Goal: Task Accomplishment & Management: Manage account settings

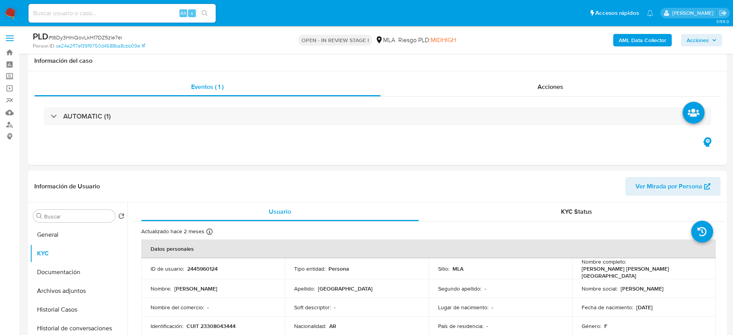
select select "10"
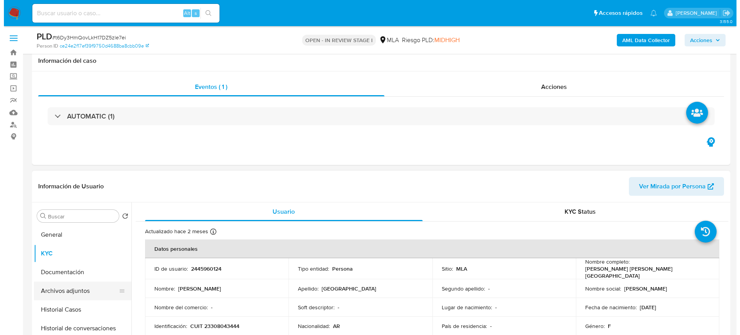
scroll to position [104, 0]
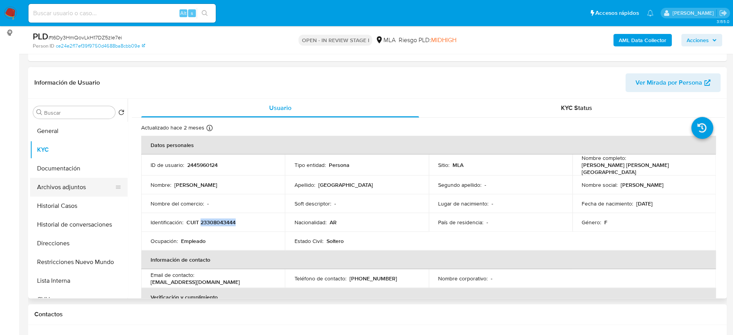
click at [68, 179] on button "Archivos adjuntos" at bounding box center [75, 187] width 91 height 19
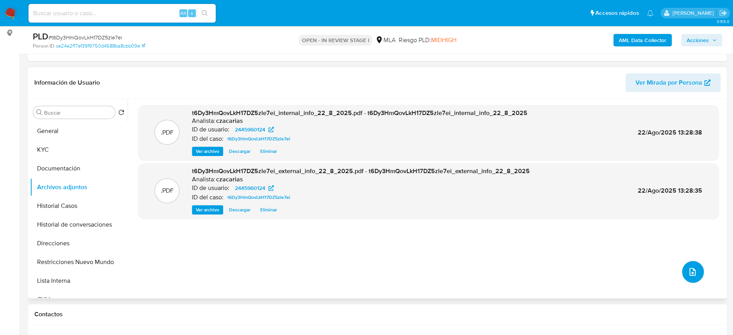
click at [682, 277] on button "upload-file" at bounding box center [693, 272] width 22 height 22
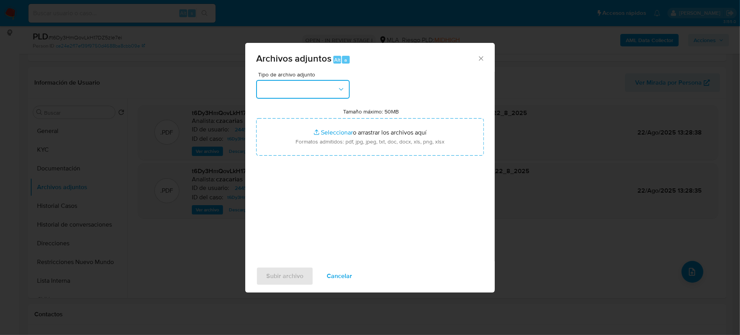
click at [278, 96] on button "button" at bounding box center [303, 89] width 94 height 19
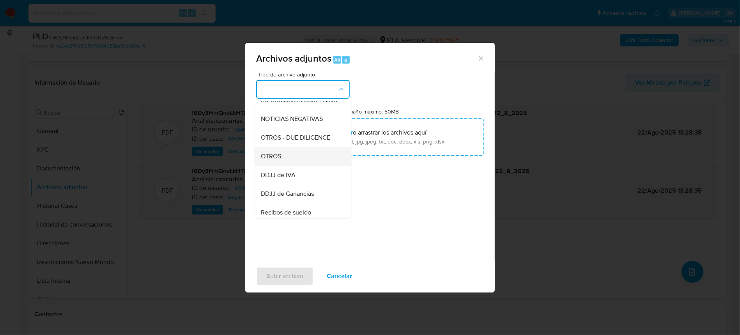
click at [284, 166] on div "OTROS" at bounding box center [301, 156] width 80 height 19
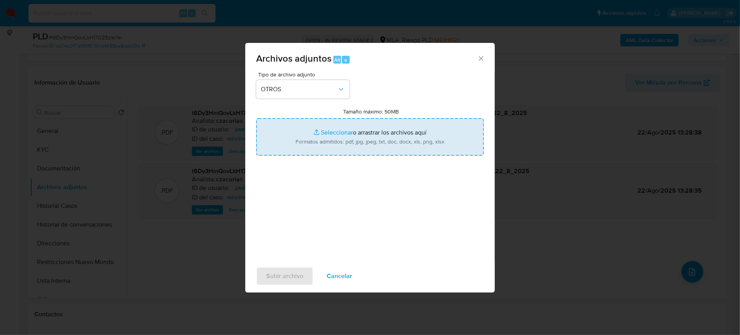
type input "C:\fakepath\Movimientos-2445960124.xlsx"
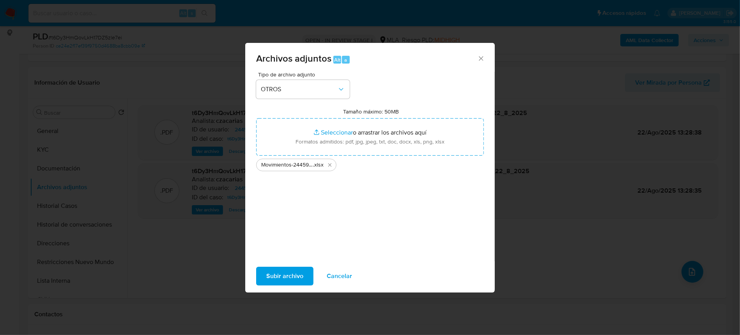
click at [288, 265] on div "Subir archivo Cancelar" at bounding box center [370, 276] width 250 height 30
click at [283, 273] on span "Subir archivo" at bounding box center [284, 276] width 37 height 17
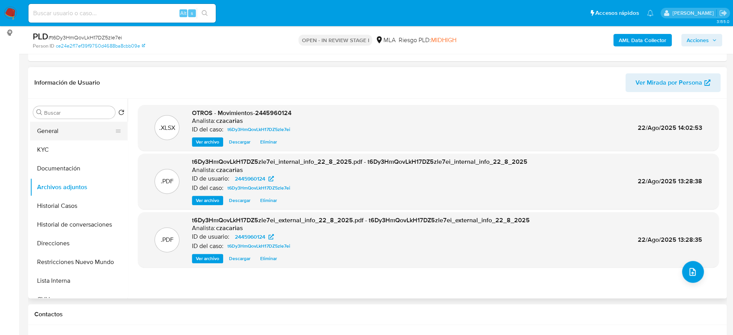
click at [77, 133] on button "General" at bounding box center [75, 131] width 91 height 19
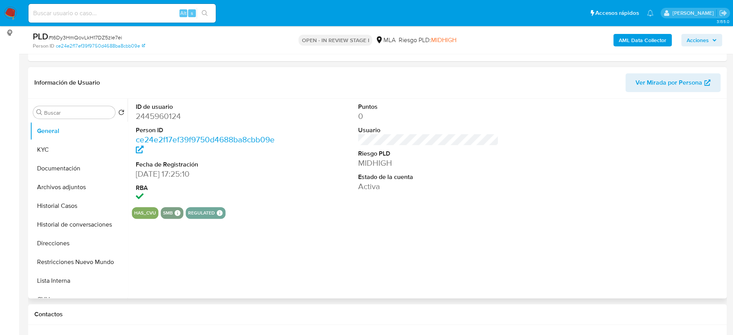
click at [156, 109] on dt "ID de usuario" at bounding box center [206, 107] width 140 height 9
click at [158, 113] on dd "2445960124" at bounding box center [206, 116] width 140 height 11
copy dd "2445960124"
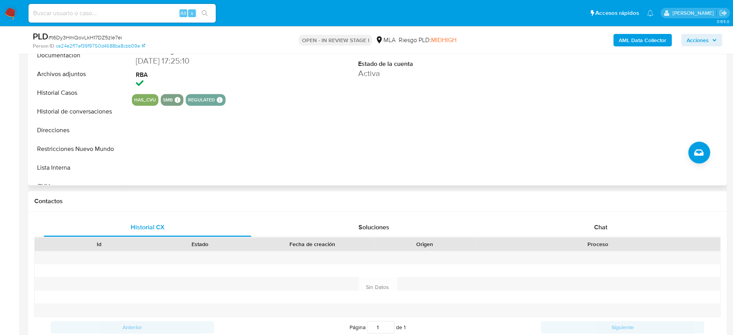
scroll to position [364, 0]
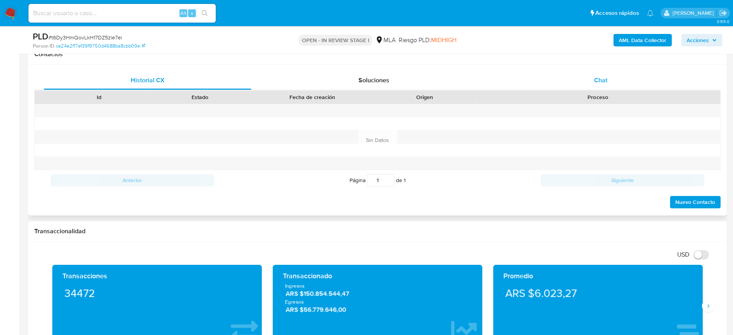
click at [604, 80] on span "Chat" at bounding box center [600, 80] width 13 height 9
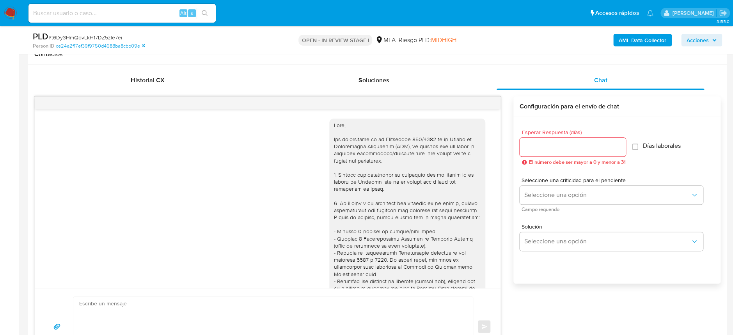
scroll to position [435, 0]
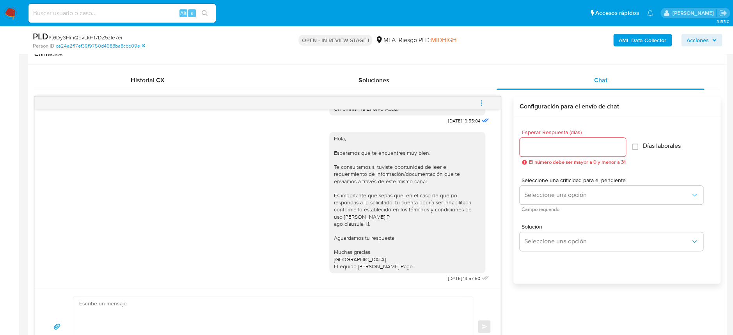
click at [485, 106] on button "menu-action" at bounding box center [482, 103] width 26 height 19
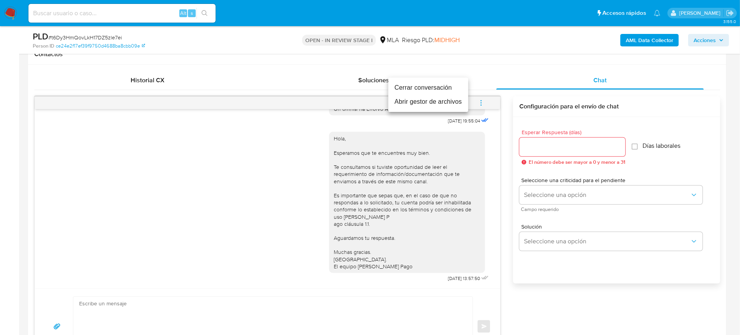
click at [441, 87] on li "Cerrar conversación" at bounding box center [429, 88] width 80 height 14
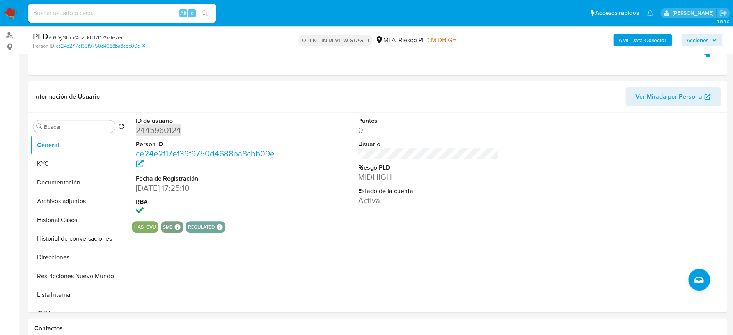
scroll to position [52, 0]
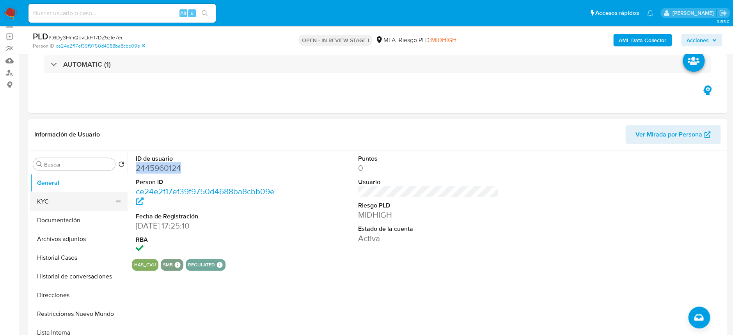
click at [73, 194] on button "KYC" at bounding box center [75, 201] width 91 height 19
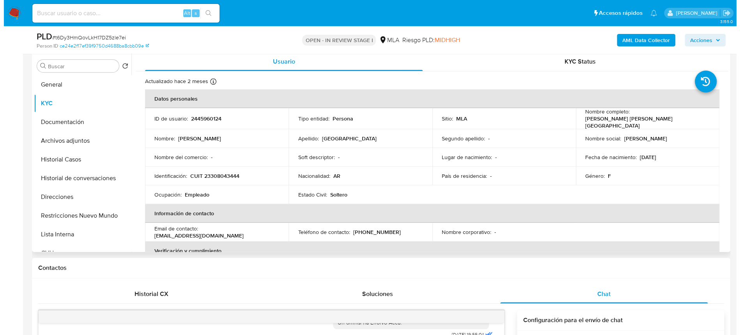
scroll to position [156, 0]
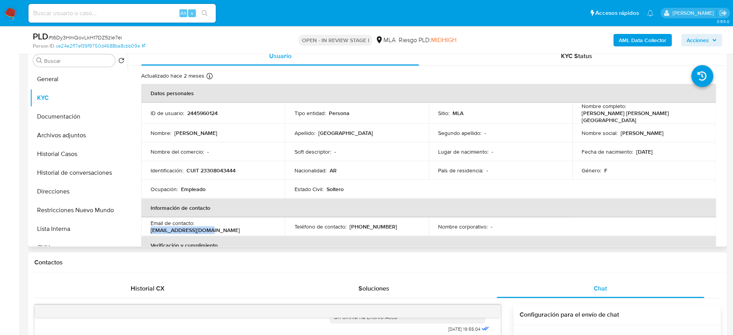
drag, startPoint x: 197, startPoint y: 225, endPoint x: 272, endPoint y: 223, distance: 74.5
click at [272, 223] on div "Email de contacto : mm34698858@gmail.com" at bounding box center [213, 227] width 125 height 14
copy p "mm34698858@gmail.com"
click at [370, 223] on p "(221) 6220785" at bounding box center [373, 226] width 48 height 7
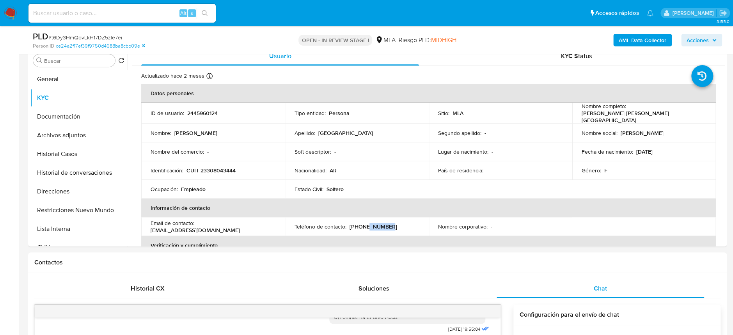
copy p "6220785"
drag, startPoint x: 627, startPoint y: 110, endPoint x: 705, endPoint y: 111, distance: 78.8
click at [705, 111] on td "Nombre completo : Lorena Carolina Burgos" at bounding box center [644, 113] width 144 height 21
copy p "Lorena Carolina Burgos"
click at [84, 126] on button "Archivos adjuntos" at bounding box center [75, 135] width 91 height 19
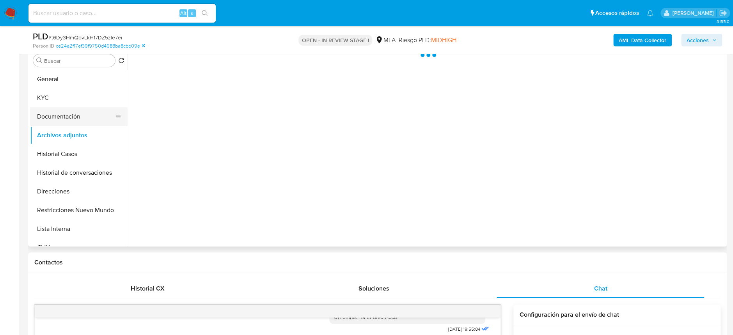
click at [84, 120] on button "Documentación" at bounding box center [75, 116] width 91 height 19
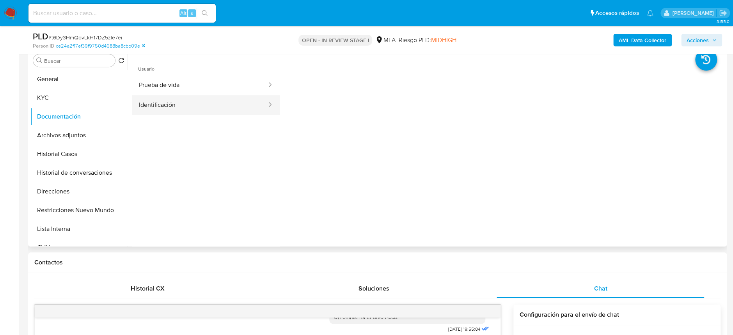
click at [186, 100] on button "Identificación" at bounding box center [200, 105] width 136 height 20
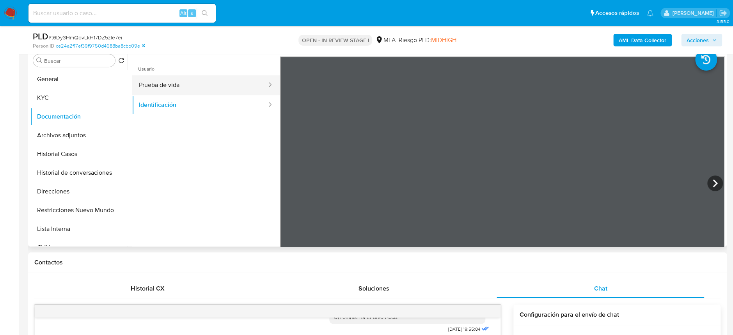
click at [205, 87] on button "Prueba de vida" at bounding box center [200, 85] width 136 height 20
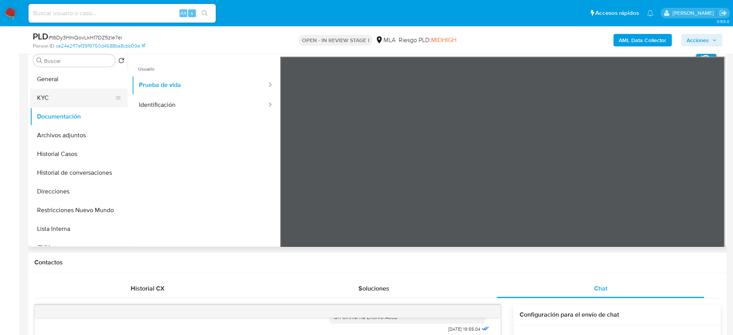
click at [43, 89] on button "KYC" at bounding box center [75, 98] width 91 height 19
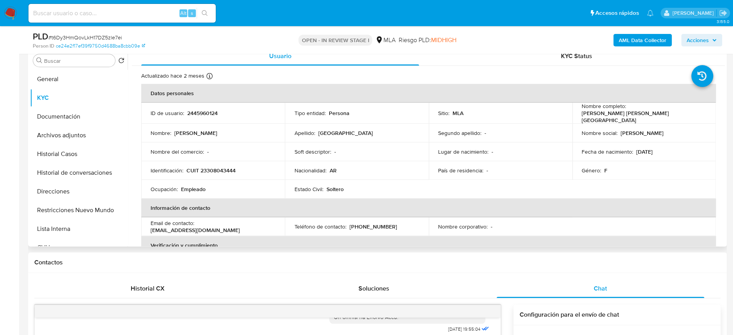
click at [227, 170] on p "CUIT 23308043444" at bounding box center [210, 170] width 49 height 7
copy p "23308043444"
click at [60, 128] on button "Archivos adjuntos" at bounding box center [75, 135] width 91 height 19
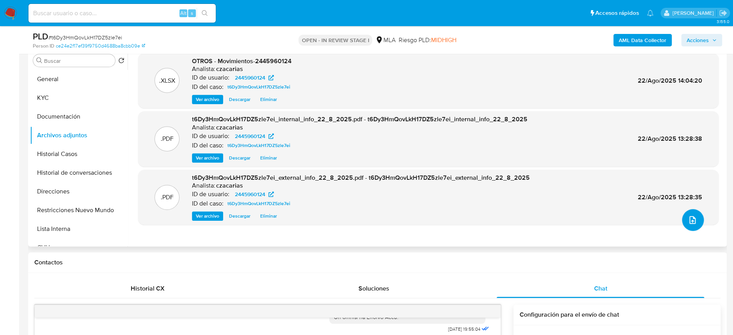
click at [687, 226] on button "upload-file" at bounding box center [693, 220] width 22 height 22
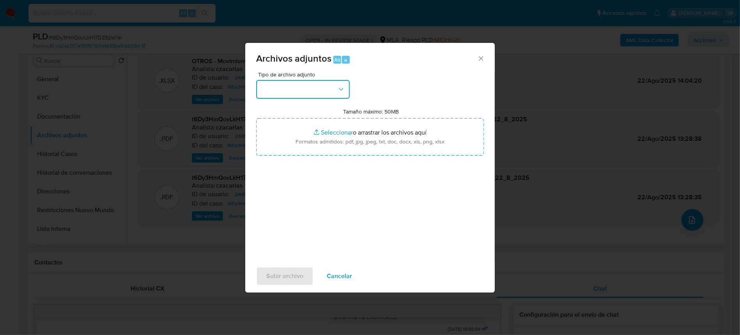
click at [305, 89] on button "button" at bounding box center [303, 89] width 94 height 19
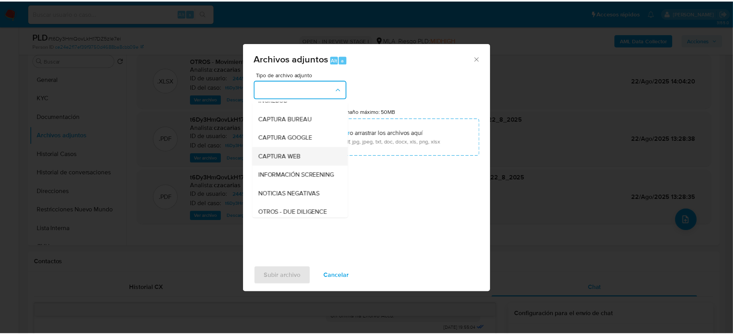
scroll to position [52, 0]
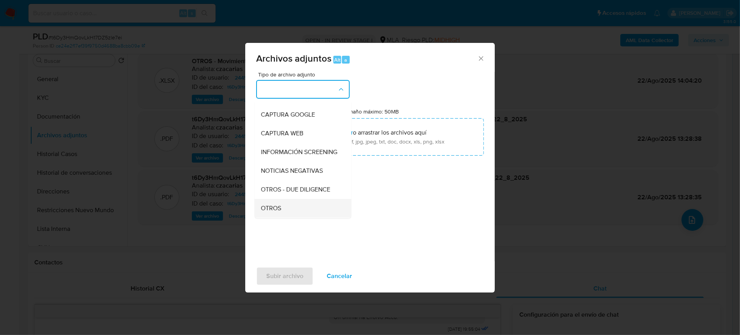
click at [280, 209] on div "OTROS" at bounding box center [301, 208] width 80 height 19
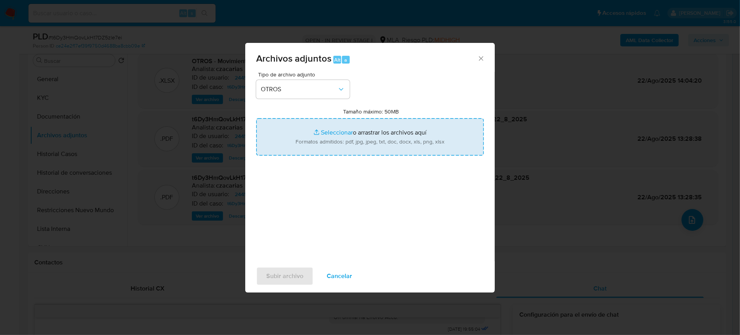
type input "C:\fakepath\Caselog nDvvFYuO9A5CgBHvPeRzJrJg_2025_08_18_23_43_41.docx"
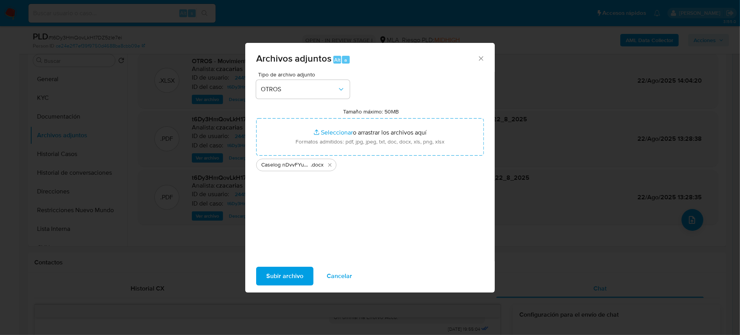
click at [297, 276] on span "Subir archivo" at bounding box center [284, 276] width 37 height 17
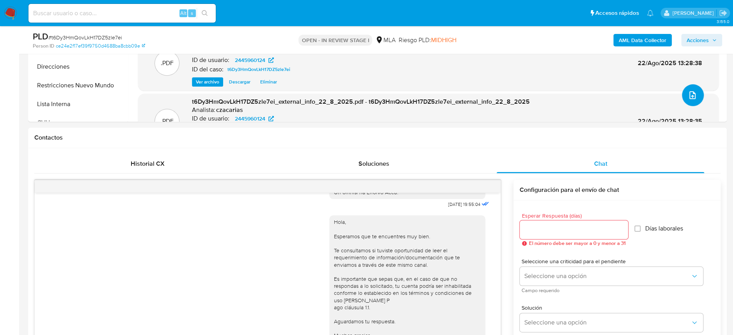
scroll to position [156, 0]
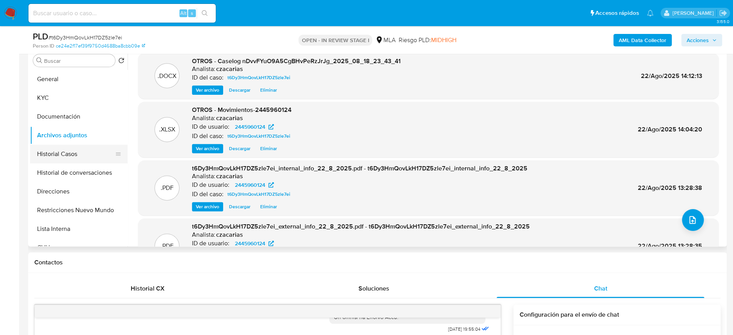
click at [64, 157] on button "Historial Casos" at bounding box center [75, 154] width 91 height 19
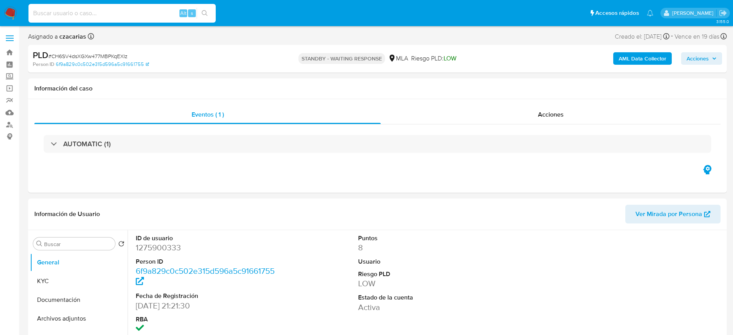
select select "10"
click at [95, 55] on span "# CH6SV4dsXGXw477MBPKqEXIz" at bounding box center [87, 56] width 79 height 8
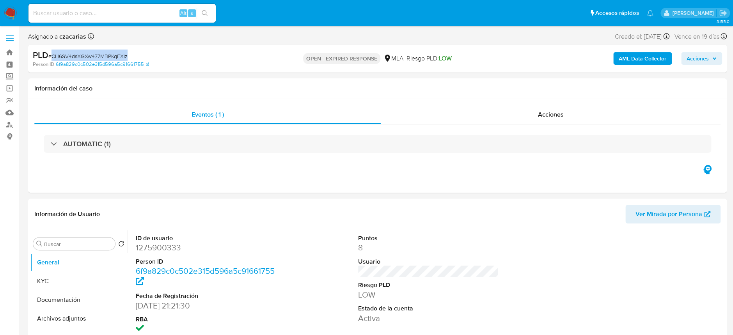
click at [95, 54] on span "# CH6SV4dsXGXw477MBPKqEXIz" at bounding box center [87, 56] width 79 height 8
select select "10"
copy span "CH6SV4dsXGXw477MBPKqEXIz"
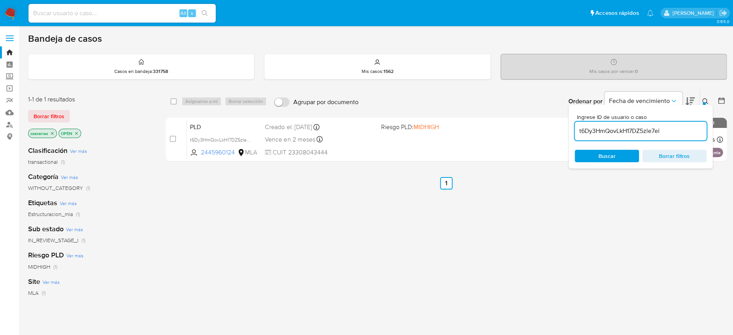
click at [591, 130] on input "t6Dy3HmQovLkH17DZ5zle7ei" at bounding box center [641, 131] width 132 height 10
paste input "CH6SV4dsXGXw477MBPKqEXIz"
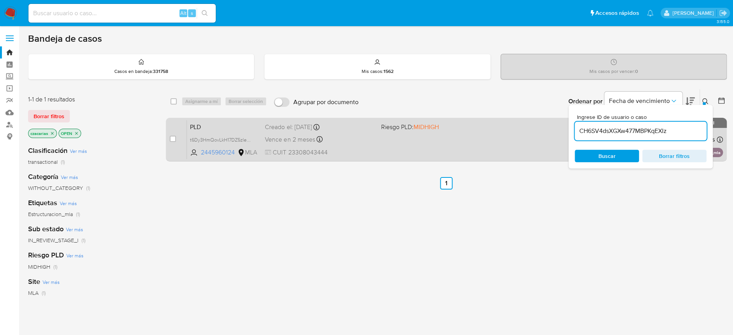
type input "CH6SV4dsXGXw477MBPKqEXIz"
drag, startPoint x: 172, startPoint y: 141, endPoint x: 173, endPoint y: 137, distance: 4.2
click at [172, 141] on input "checkbox" at bounding box center [173, 139] width 6 height 6
checkbox input "true"
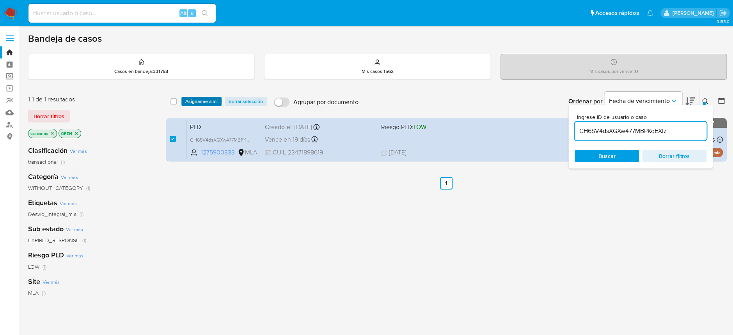
click at [199, 101] on span "Asignarme a mí" at bounding box center [201, 102] width 32 height 8
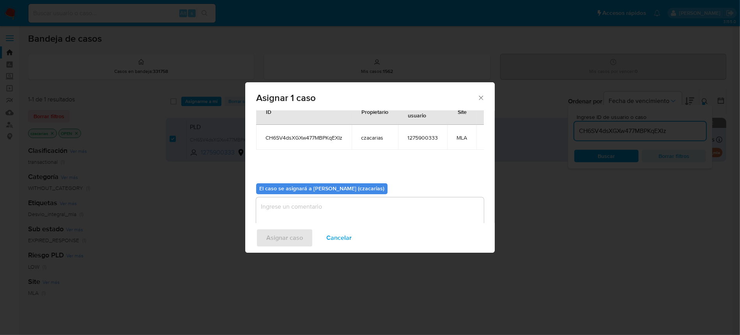
scroll to position [40, 0]
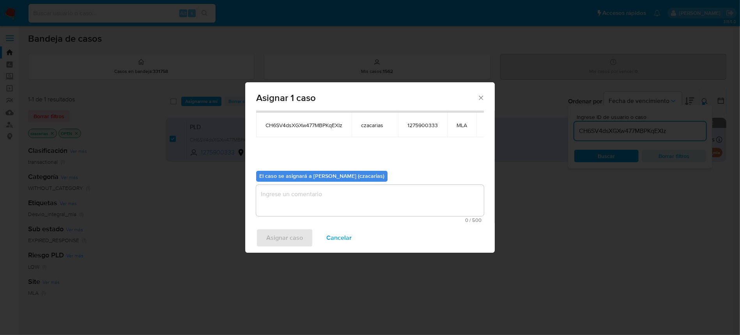
click at [319, 201] on textarea "assign-modal" at bounding box center [370, 200] width 228 height 31
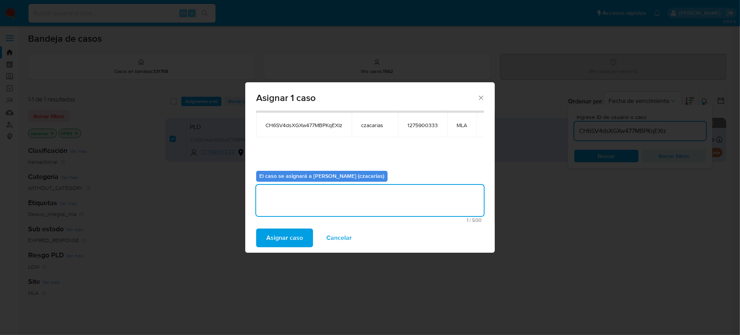
click at [286, 239] on span "Asignar caso" at bounding box center [284, 237] width 37 height 17
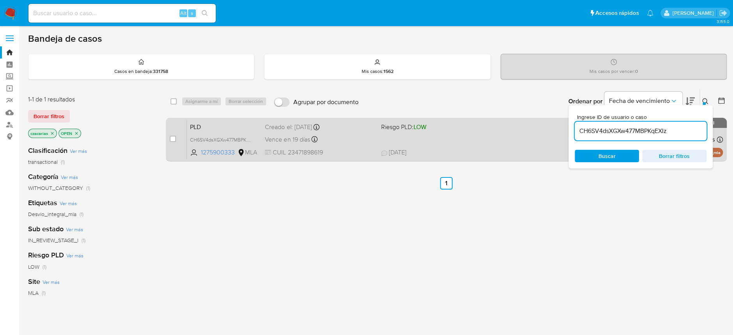
click at [217, 122] on span "PLD" at bounding box center [224, 126] width 69 height 10
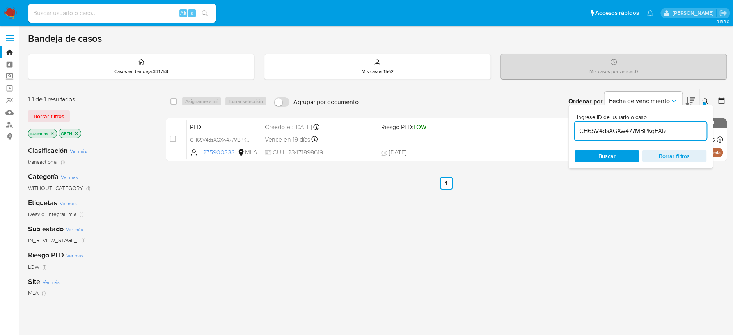
click at [621, 131] on input "CH6SV4dsXGXw477MBPKqEXIz" at bounding box center [641, 131] width 132 height 10
paste input "ddPQGwXCJchQMwuZQnvDbb8v"
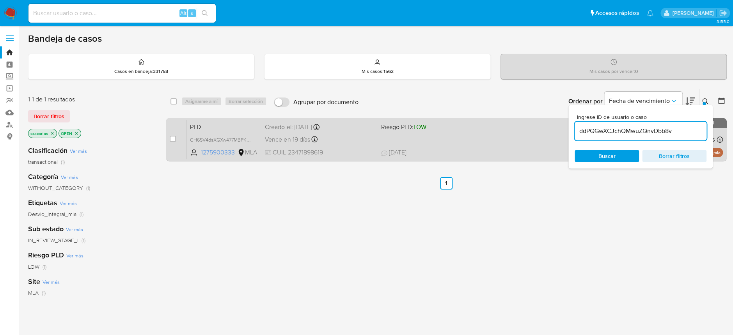
type input "ddPQGwXCJchQMwuZQnvDbb8v"
click at [173, 139] on input "checkbox" at bounding box center [173, 139] width 6 height 6
checkbox input "true"
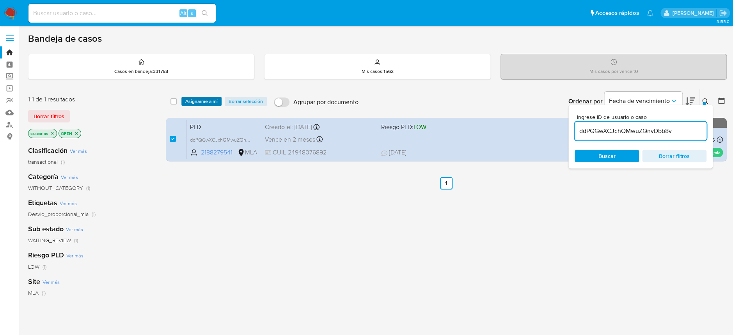
click at [209, 102] on span "Asignarme a mí" at bounding box center [201, 102] width 32 height 8
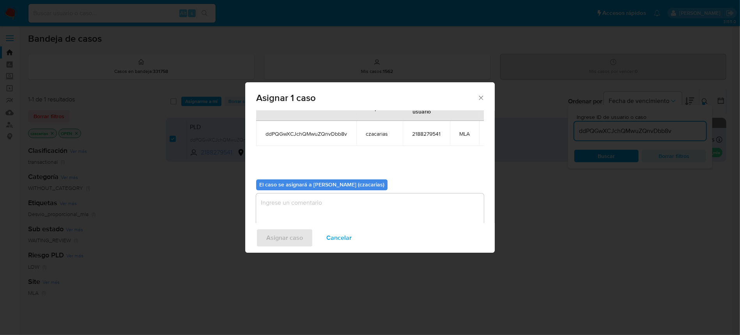
scroll to position [48, 0]
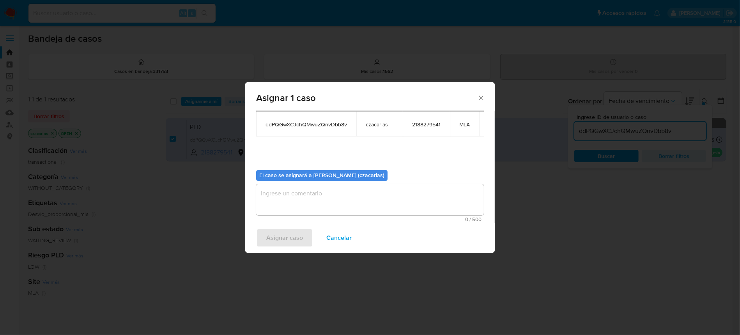
click at [337, 193] on textarea "assign-modal" at bounding box center [370, 199] width 228 height 31
click at [287, 236] on span "Asignar caso" at bounding box center [284, 237] width 37 height 17
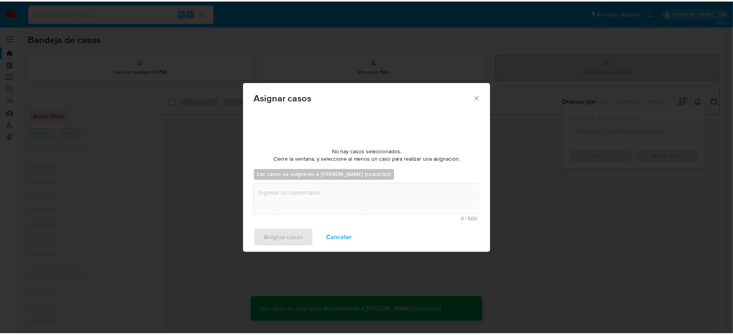
scroll to position [47, 0]
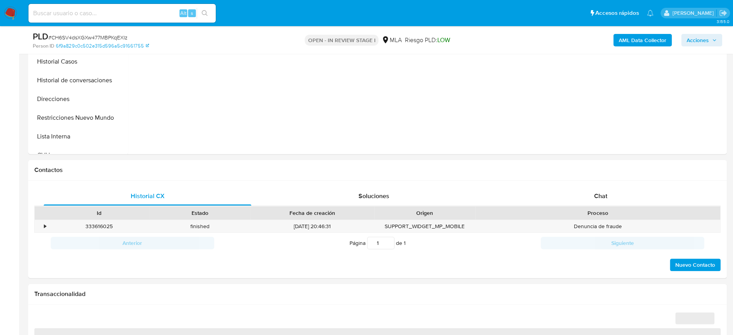
scroll to position [260, 0]
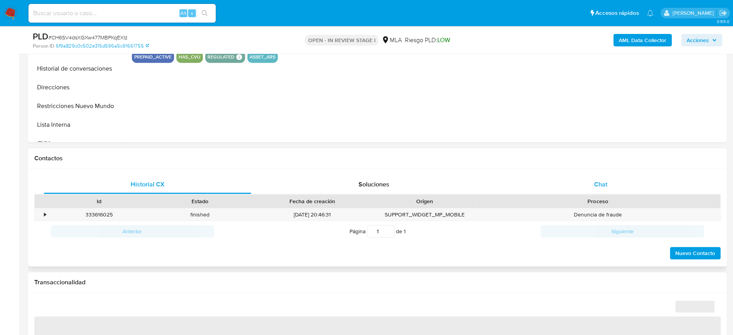
select select "10"
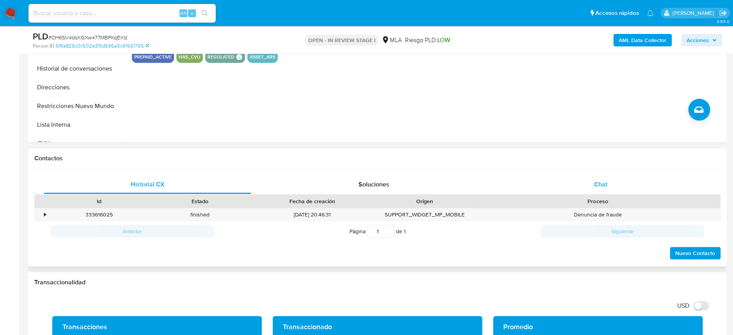
click at [609, 187] on div "Chat" at bounding box center [601, 184] width 208 height 19
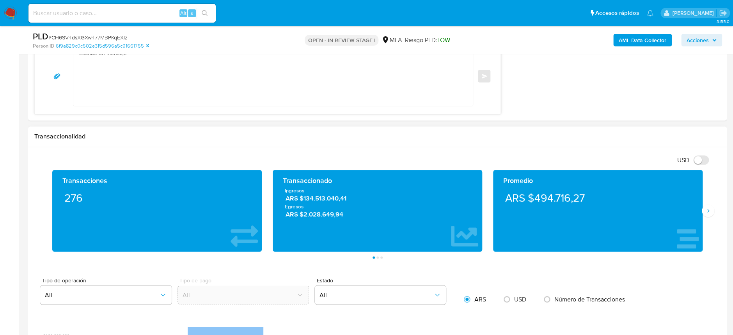
scroll to position [676, 0]
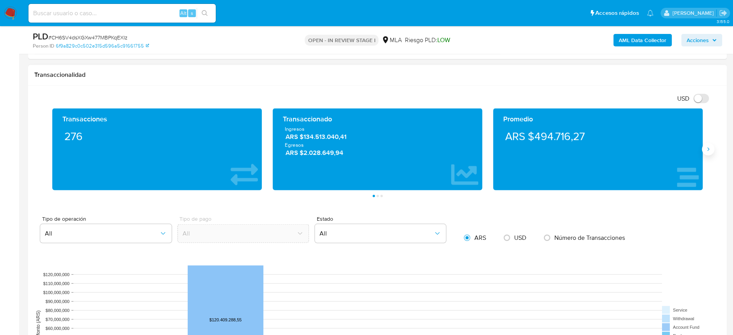
click at [709, 149] on icon "Siguiente" at bounding box center [708, 149] width 6 height 6
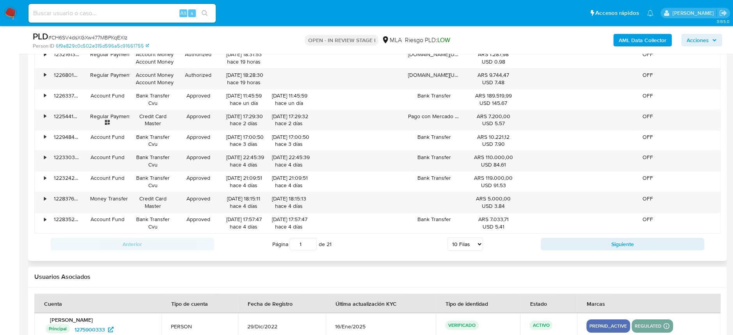
scroll to position [1144, 0]
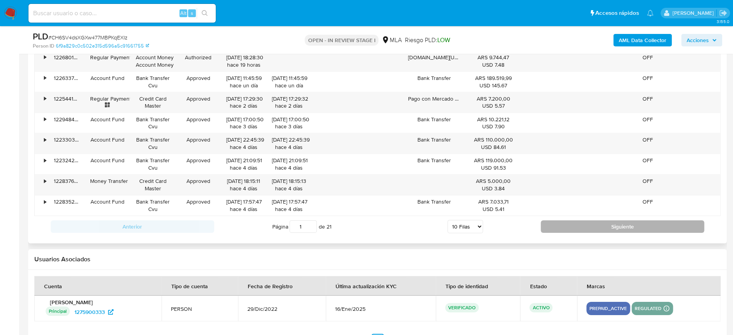
click at [577, 221] on button "Siguiente" at bounding box center [622, 226] width 163 height 12
type input "2"
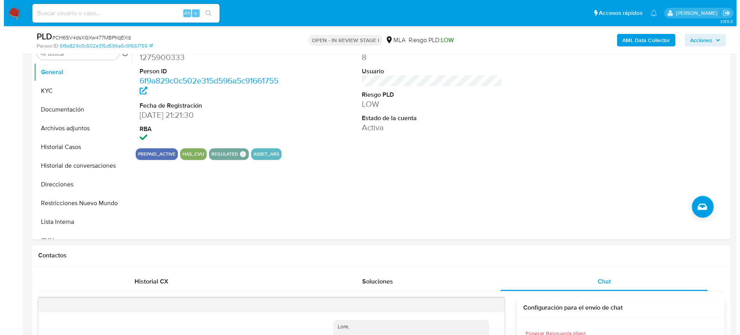
scroll to position [156, 0]
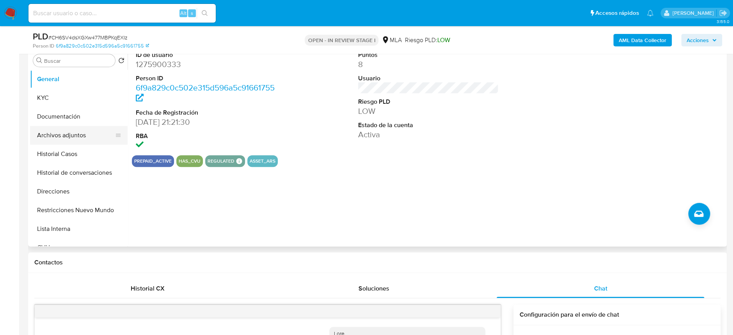
click at [78, 135] on button "Archivos adjuntos" at bounding box center [75, 135] width 91 height 19
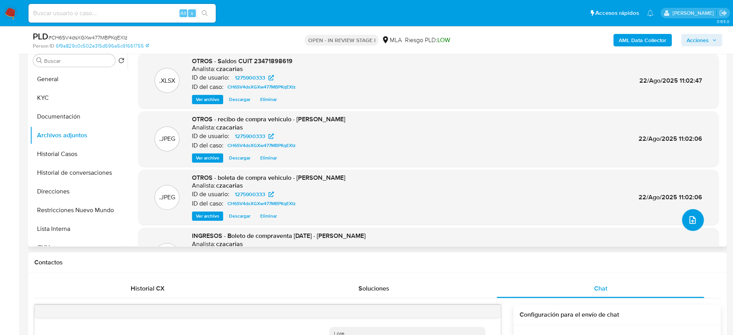
click at [688, 216] on icon "upload-file" at bounding box center [692, 219] width 9 height 9
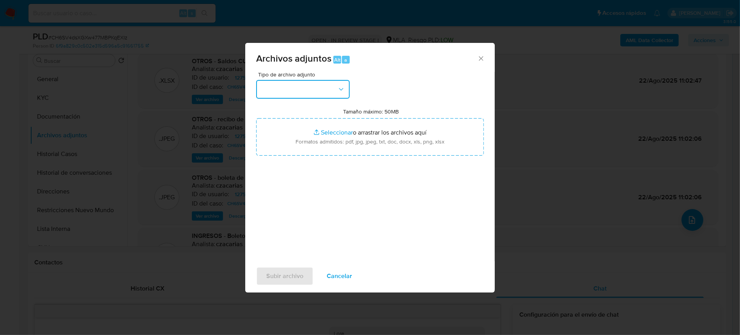
click at [330, 90] on button "button" at bounding box center [303, 89] width 94 height 19
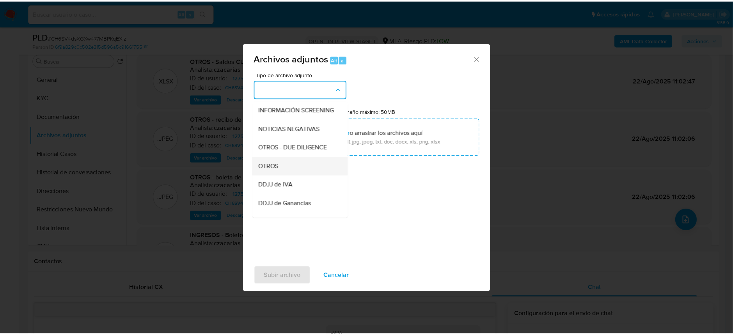
scroll to position [104, 0]
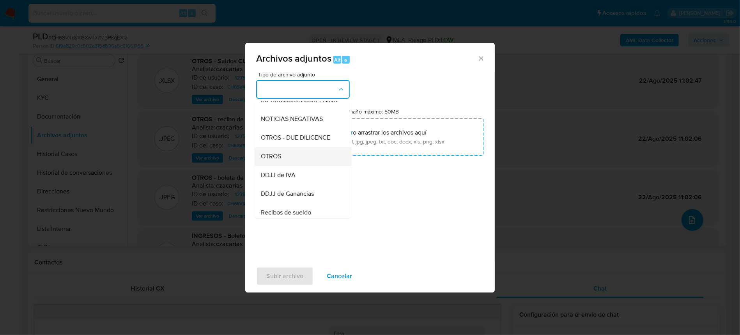
click at [282, 166] on div "OTROS" at bounding box center [301, 156] width 80 height 19
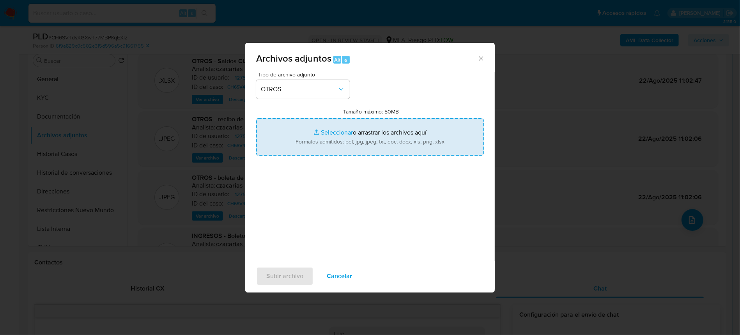
type input "C:\fakepath\Caselog CH6SV4dsXGXw477MBPKqEXIz_2025_06_18_23_16_45.docx"
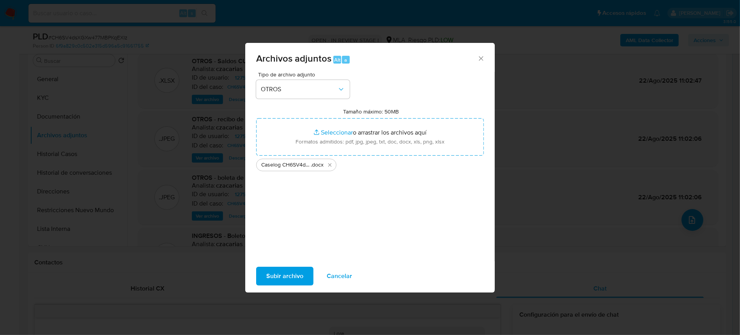
click at [297, 282] on span "Subir archivo" at bounding box center [284, 276] width 37 height 17
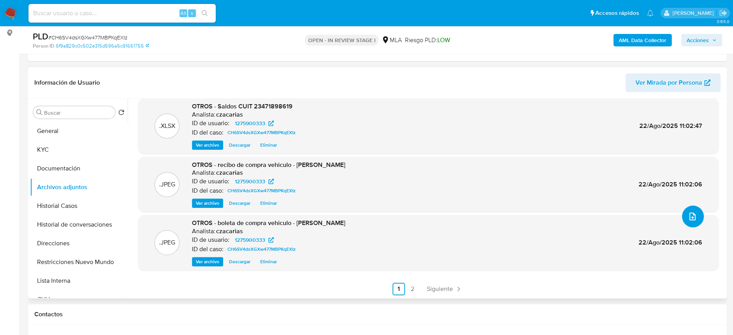
scroll to position [56, 0]
click at [435, 285] on span "Siguiente" at bounding box center [440, 288] width 26 height 6
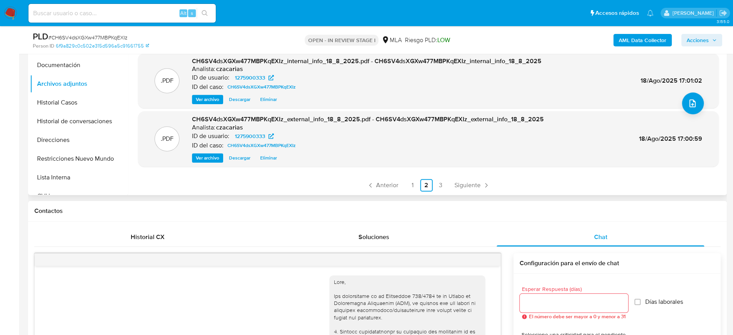
scroll to position [208, 0]
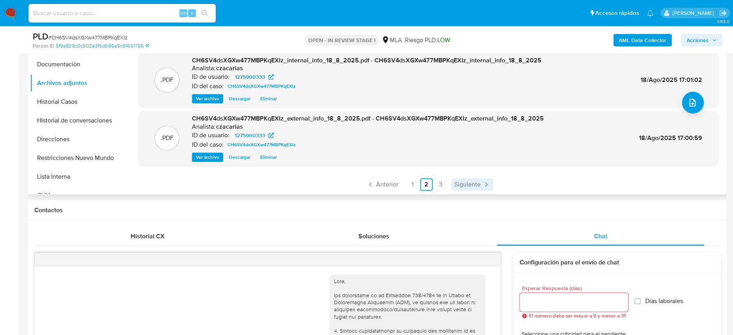
click at [482, 183] on icon "Paginación" at bounding box center [486, 185] width 8 height 8
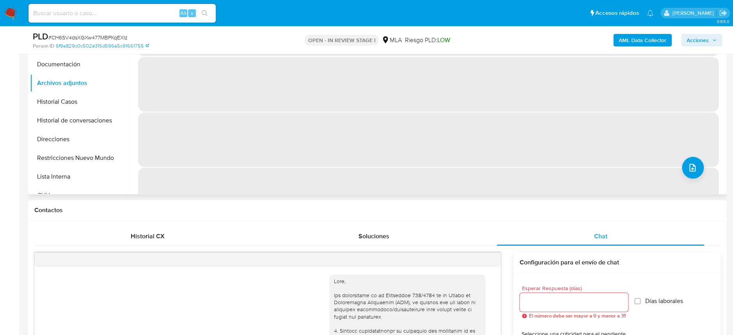
scroll to position [104, 0]
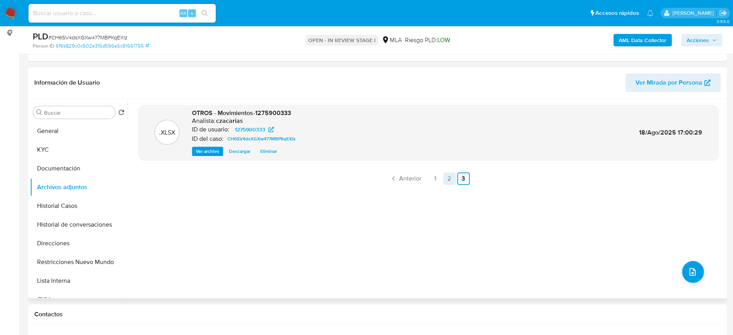
click at [448, 178] on link "2" at bounding box center [449, 178] width 12 height 12
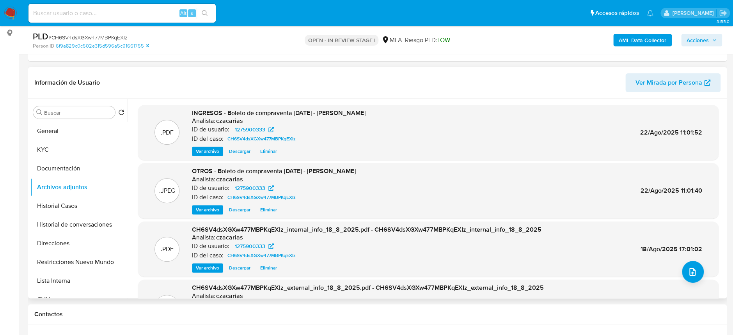
click at [692, 39] on span "Acciones" at bounding box center [698, 40] width 22 height 12
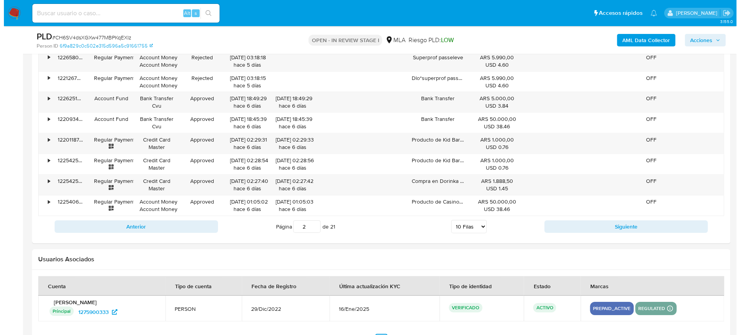
scroll to position [1371, 0]
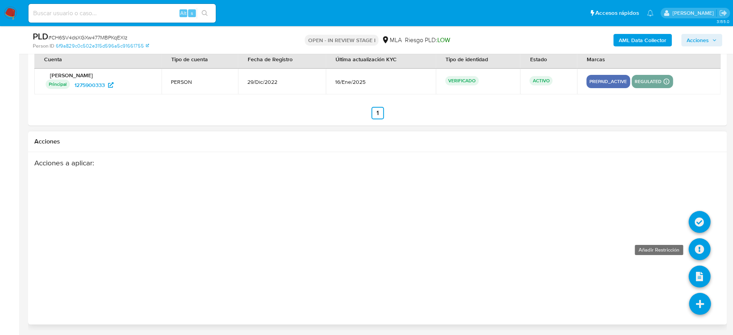
click at [701, 248] on icon at bounding box center [700, 249] width 22 height 22
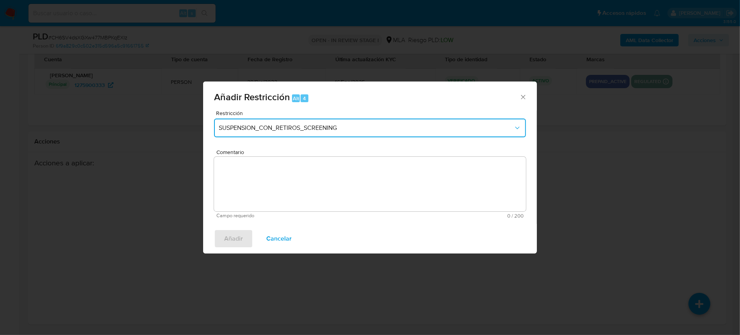
click at [291, 133] on button "SUSPENSION_CON_RETIROS_SCREENING" at bounding box center [370, 128] width 312 height 19
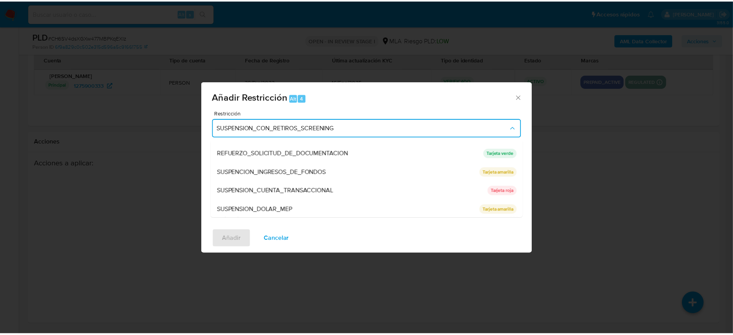
scroll to position [165, 0]
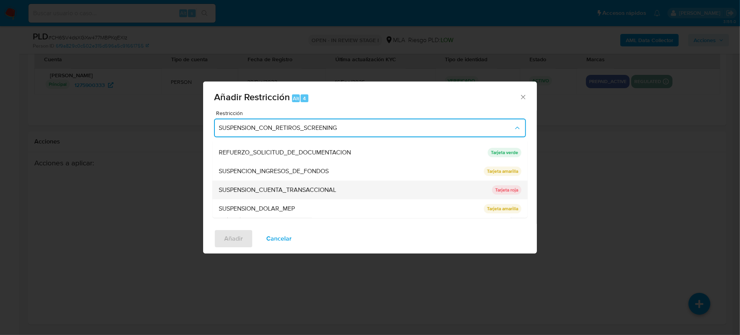
click at [272, 187] on span "SUSPENSION_CUENTA_TRANSACCIONAL" at bounding box center [277, 190] width 117 height 8
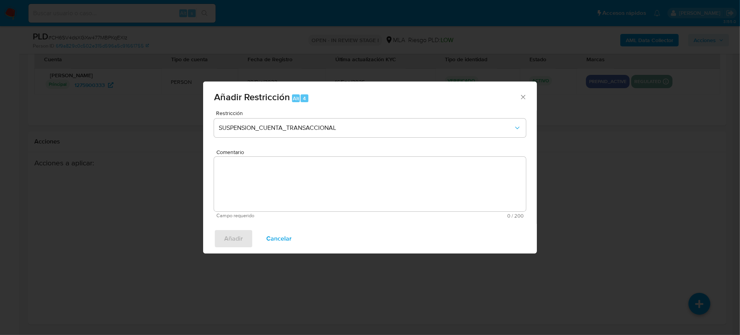
click at [300, 185] on textarea "Comentario" at bounding box center [370, 184] width 312 height 55
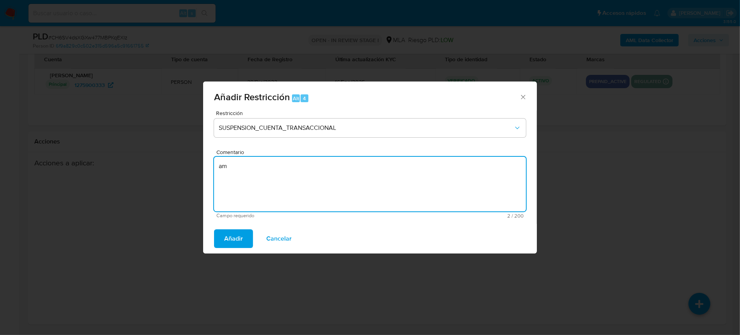
type textarea "a"
type textarea "AML"
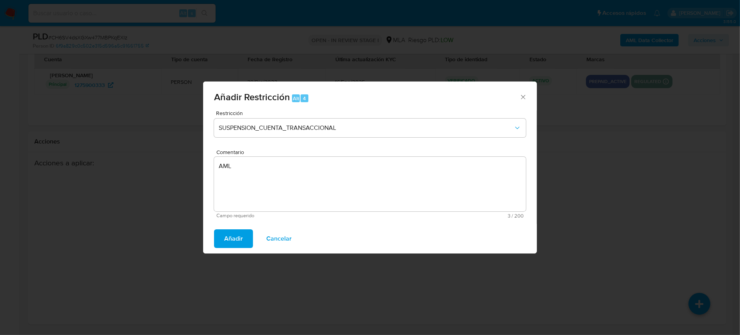
click at [229, 242] on span "Añadir" at bounding box center [233, 238] width 19 height 17
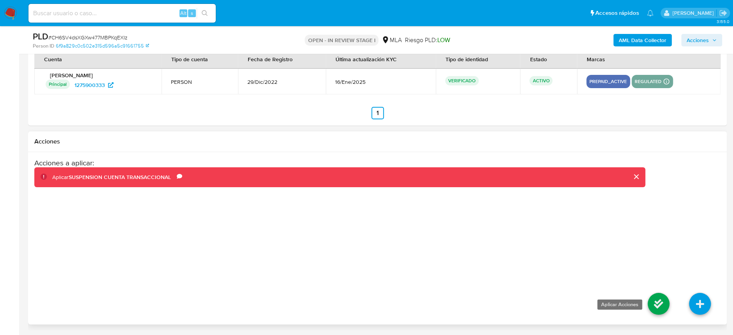
click at [653, 302] on icon at bounding box center [659, 304] width 22 height 22
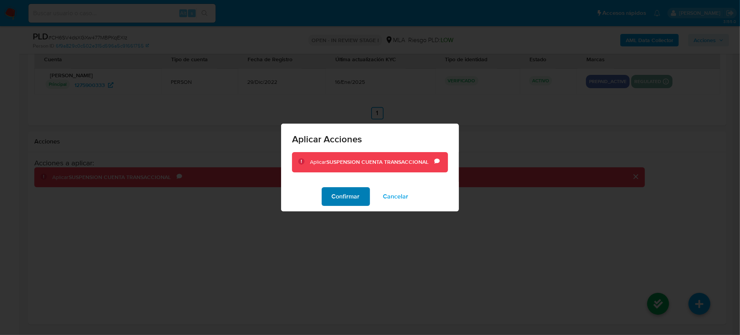
click at [345, 198] on span "Confirmar" at bounding box center [346, 196] width 28 height 17
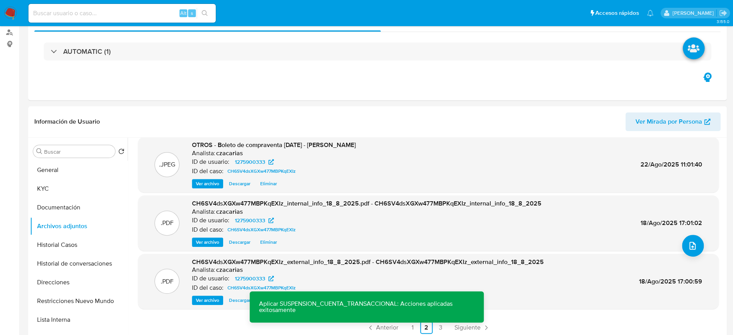
scroll to position [0, 0]
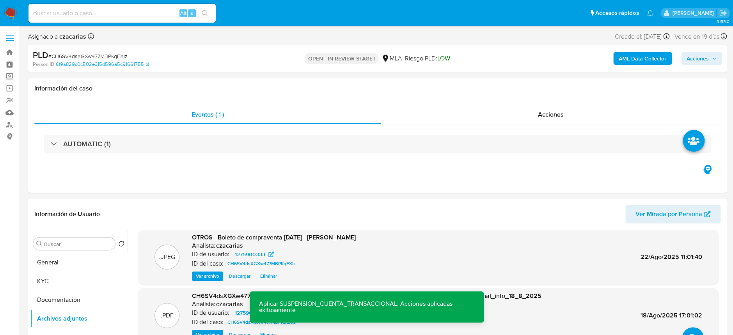
click at [685, 54] on button "Acciones" at bounding box center [701, 58] width 41 height 12
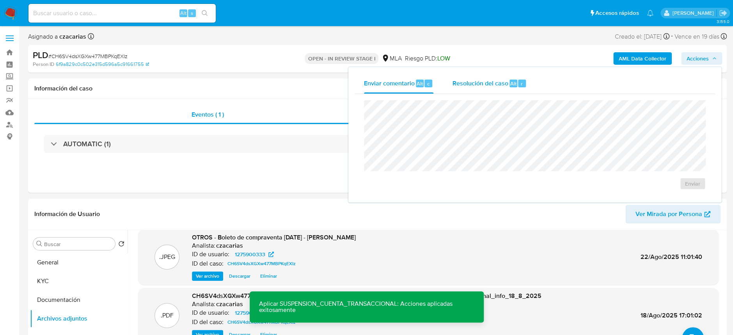
drag, startPoint x: 521, startPoint y: 90, endPoint x: 520, endPoint y: 97, distance: 7.5
click at [520, 90] on div "Resolución del caso Alt r" at bounding box center [489, 83] width 75 height 20
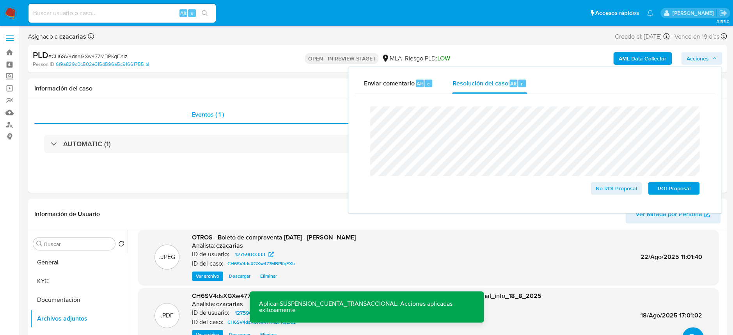
click at [112, 59] on span "# CH6SV4dsXGXw477MBPKqEXIz" at bounding box center [87, 56] width 79 height 8
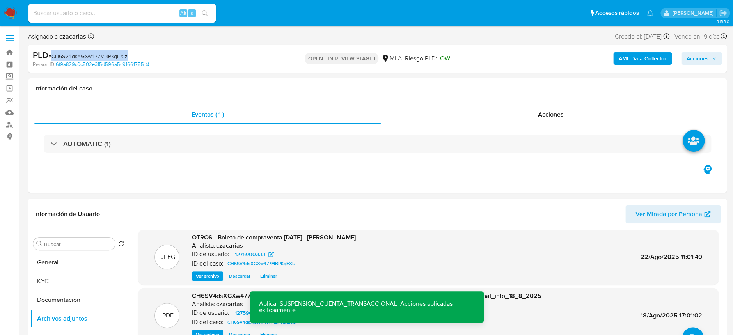
click at [112, 58] on span "# CH6SV4dsXGXw477MBPKqEXIz" at bounding box center [87, 56] width 79 height 8
copy span "CH6SV4dsXGXw477MBPKqEXIz"
click at [708, 52] on span "Acciones" at bounding box center [698, 58] width 22 height 12
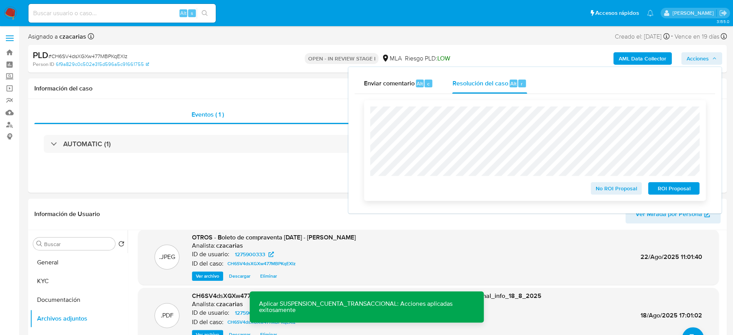
click at [673, 190] on span "ROI Proposal" at bounding box center [673, 188] width 41 height 11
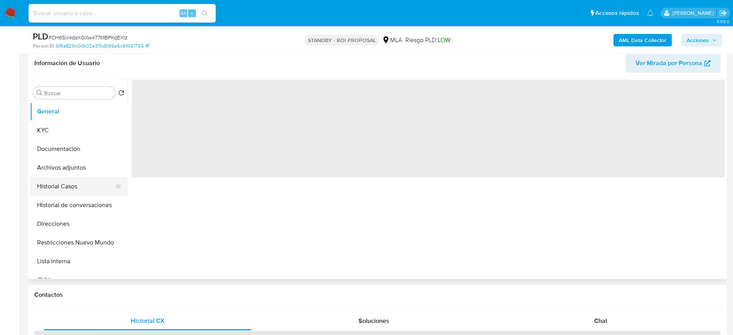
scroll to position [156, 0]
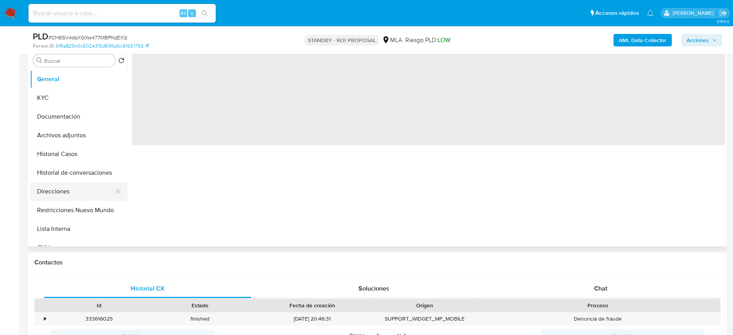
click at [54, 185] on button "Direcciones" at bounding box center [75, 191] width 91 height 19
click at [60, 153] on button "Historial Casos" at bounding box center [75, 154] width 91 height 19
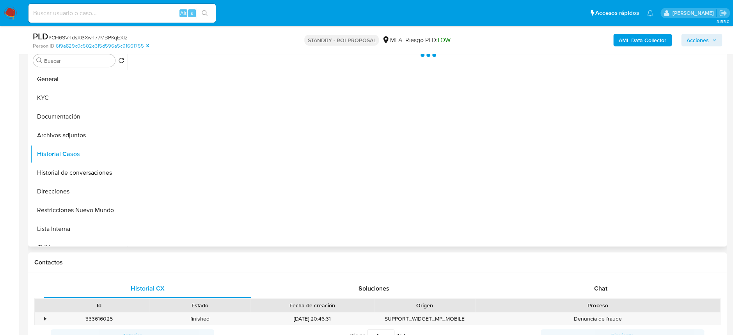
select select "10"
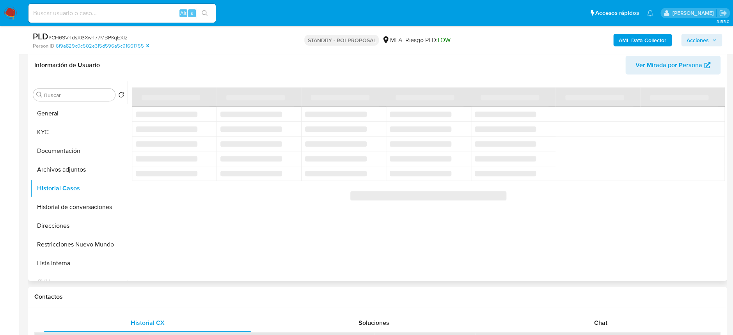
scroll to position [104, 0]
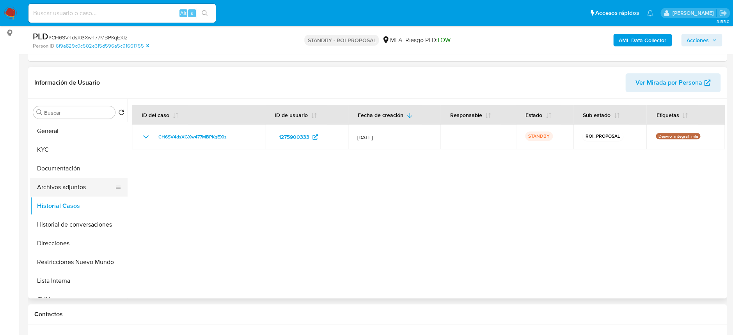
click at [64, 179] on button "Archivos adjuntos" at bounding box center [75, 187] width 91 height 19
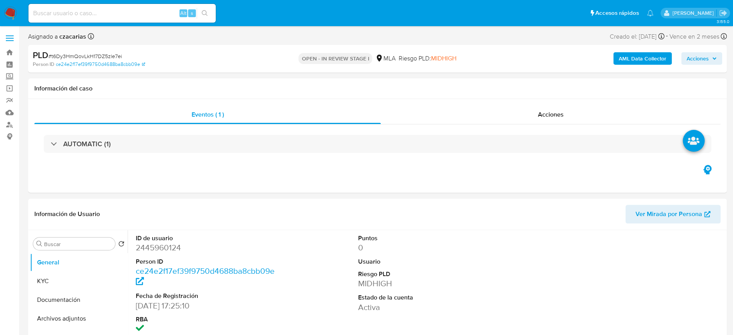
select select "10"
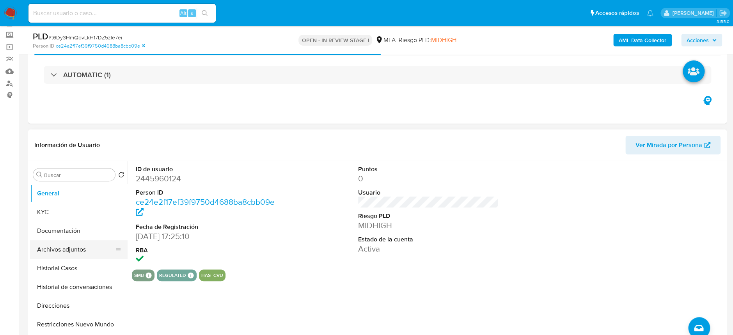
scroll to position [104, 0]
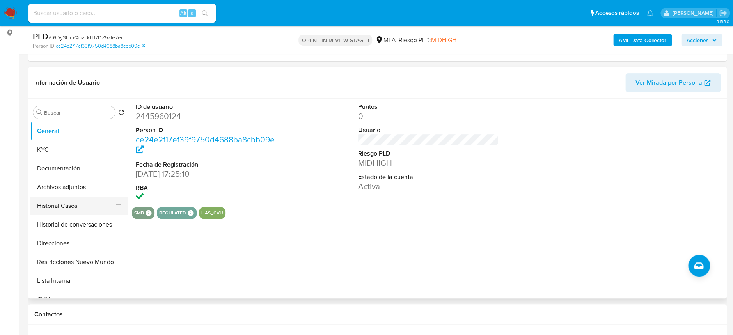
click at [48, 203] on button "Historial Casos" at bounding box center [75, 206] width 91 height 19
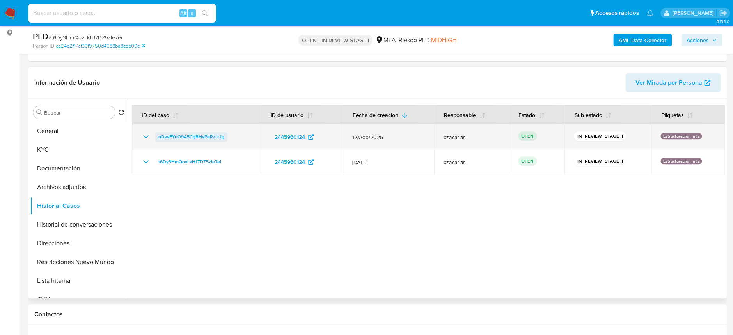
click at [200, 132] on span "nDvvFYuO9A5CgBHvPeRzJrJg" at bounding box center [191, 136] width 66 height 9
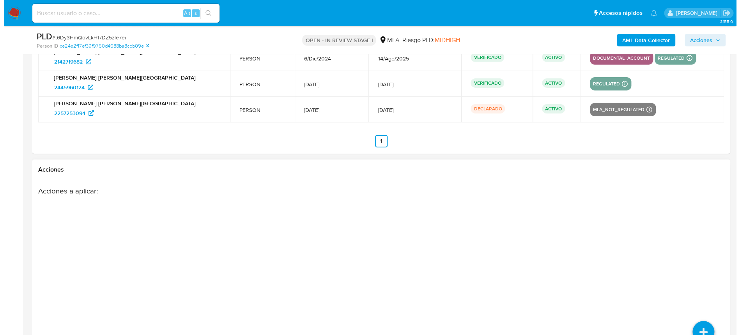
scroll to position [1292, 0]
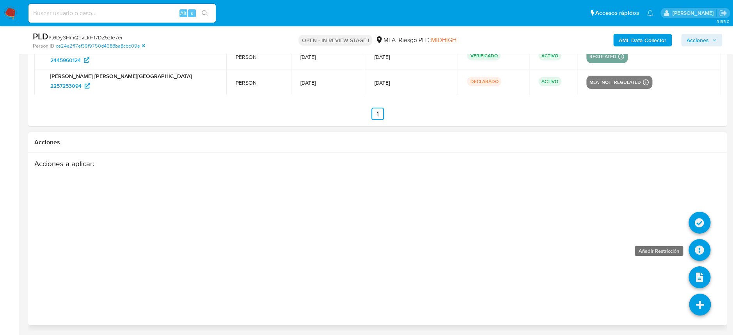
click at [700, 253] on icon at bounding box center [700, 250] width 22 height 22
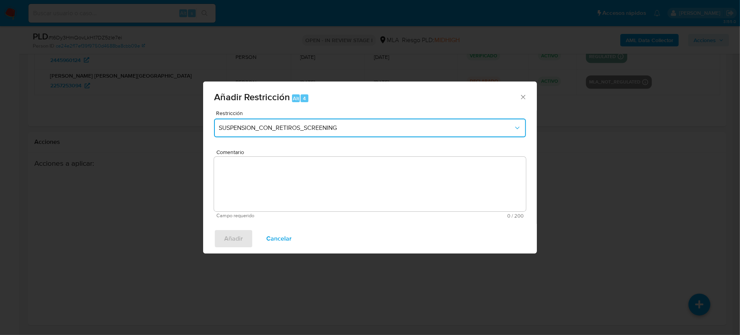
click at [365, 122] on button "SUSPENSION_CON_RETIROS_SCREENING" at bounding box center [370, 128] width 312 height 19
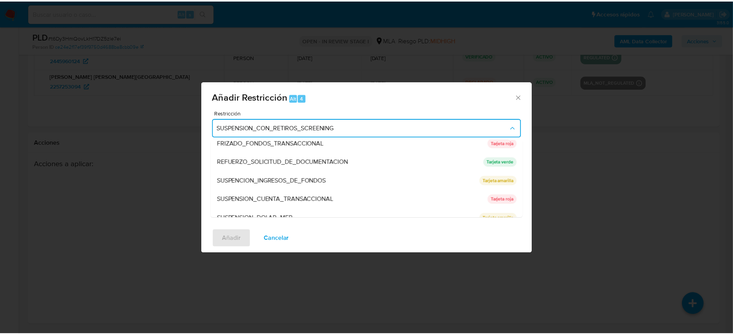
scroll to position [165, 0]
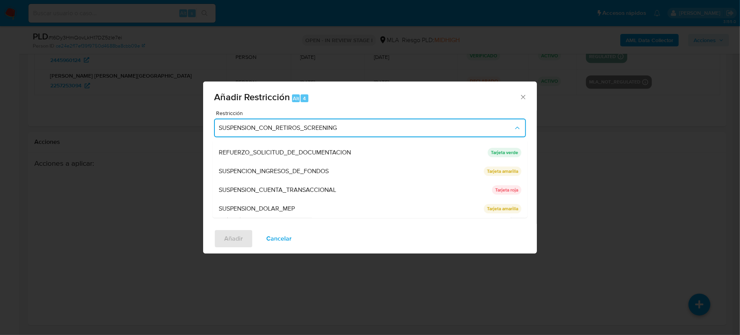
click at [324, 189] on span "SUSPENSION_CUENTA_TRANSACCIONAL" at bounding box center [277, 190] width 117 height 8
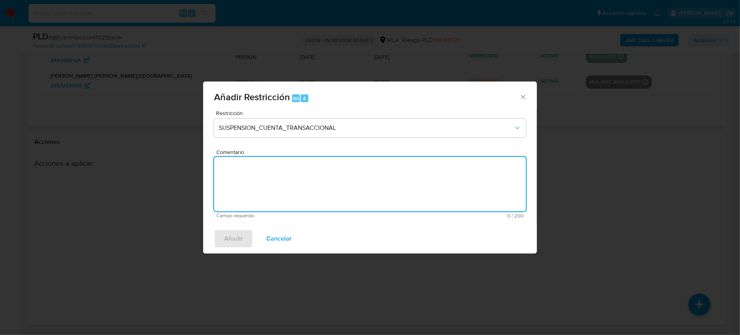
click at [337, 195] on textarea "Comentario" at bounding box center [370, 184] width 312 height 55
type textarea "AML"
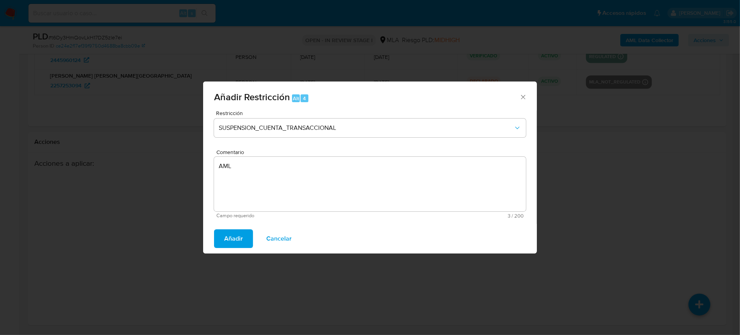
click at [246, 239] on button "Añadir" at bounding box center [233, 238] width 39 height 19
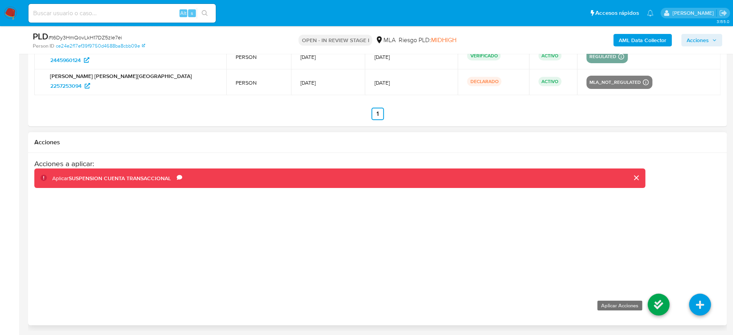
click at [656, 302] on icon at bounding box center [659, 305] width 22 height 22
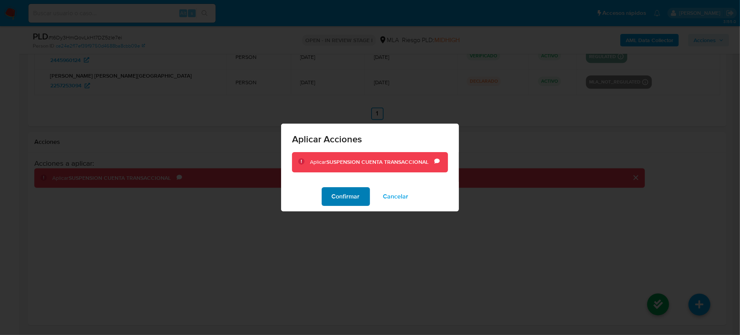
click at [341, 198] on span "Confirmar" at bounding box center [346, 196] width 28 height 17
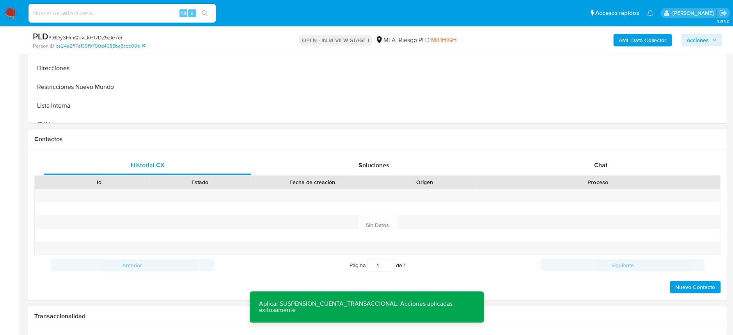
scroll to position [148, 0]
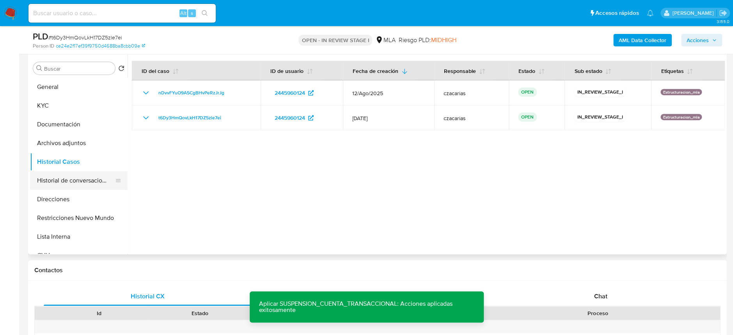
click at [57, 175] on button "Historial de conversaciones" at bounding box center [75, 180] width 91 height 19
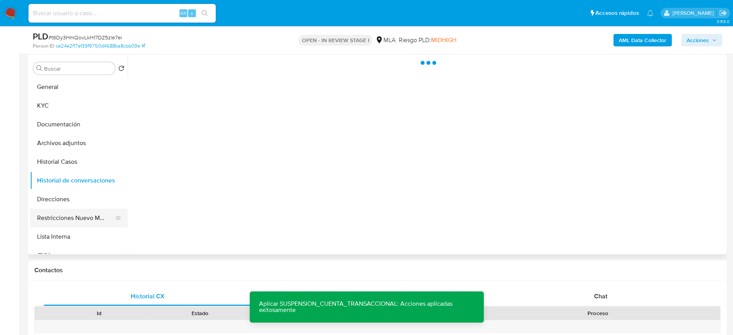
click at [80, 213] on button "Restricciones Nuevo Mundo" at bounding box center [75, 218] width 91 height 19
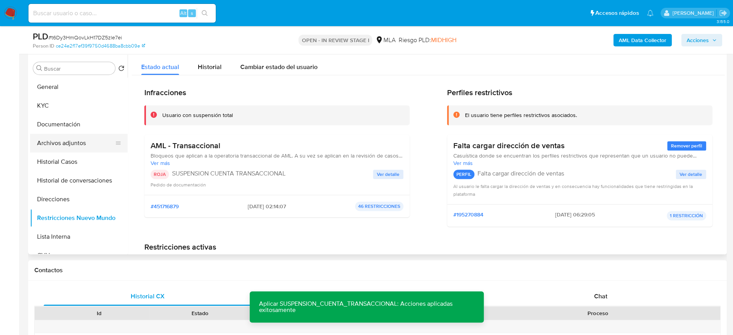
click at [73, 149] on button "Archivos adjuntos" at bounding box center [75, 143] width 91 height 19
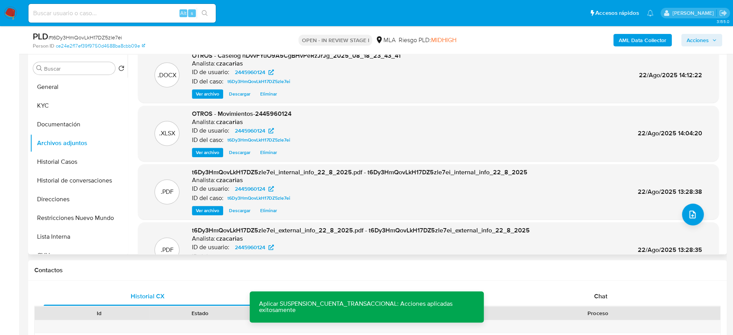
scroll to position [0, 0]
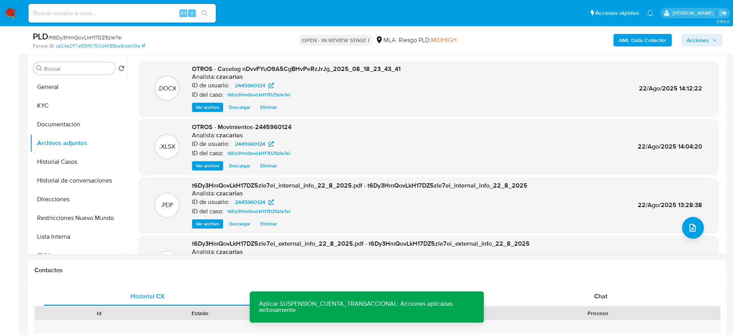
click at [706, 39] on span "Acciones" at bounding box center [698, 40] width 22 height 12
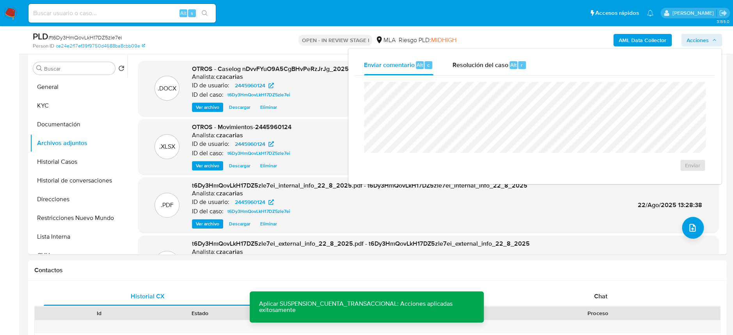
drag, startPoint x: 499, startPoint y: 71, endPoint x: 496, endPoint y: 80, distance: 8.6
click at [497, 73] on div "Resolución del caso Alt r" at bounding box center [489, 65] width 75 height 20
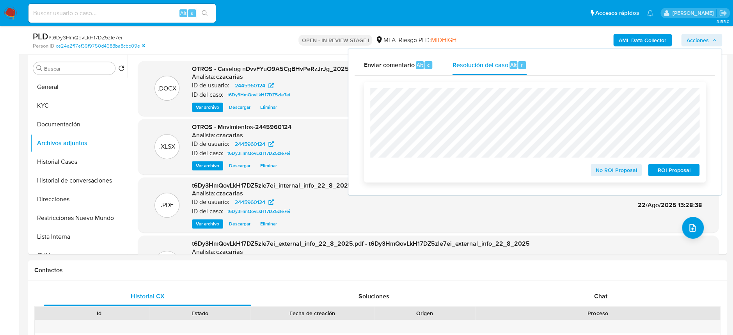
click at [679, 174] on span "ROI Proposal" at bounding box center [673, 170] width 41 height 11
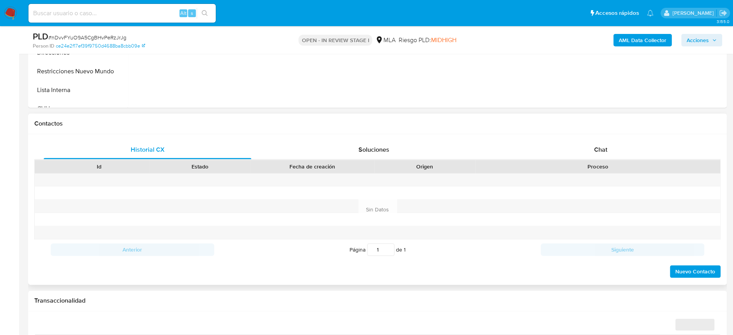
scroll to position [312, 0]
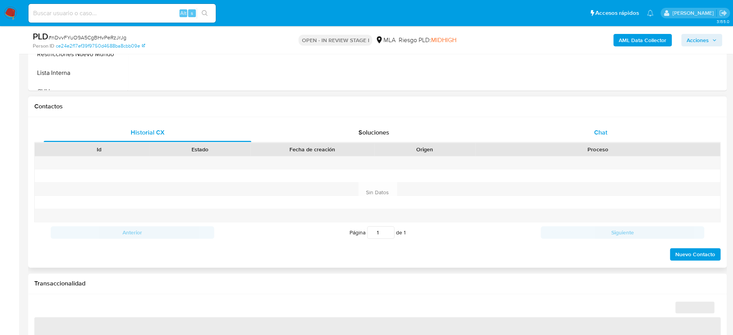
click at [620, 128] on div "Chat" at bounding box center [601, 132] width 208 height 19
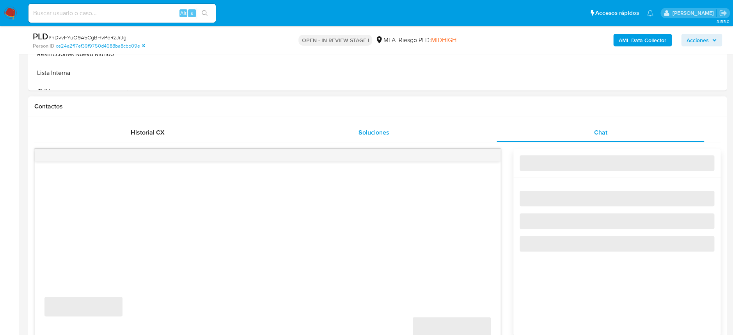
select select "10"
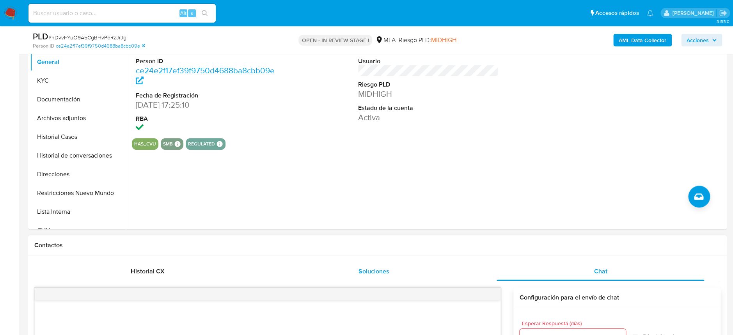
scroll to position [104, 0]
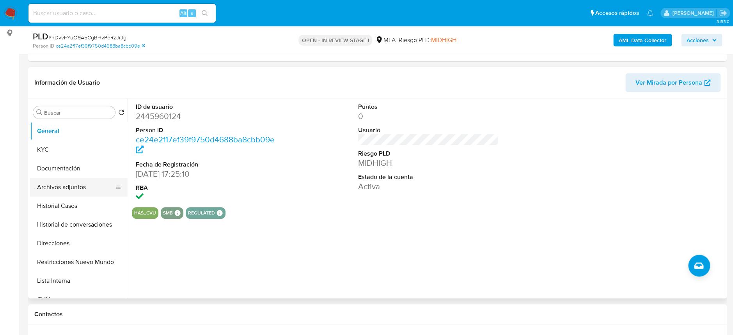
click at [42, 180] on button "Archivos adjuntos" at bounding box center [75, 187] width 91 height 19
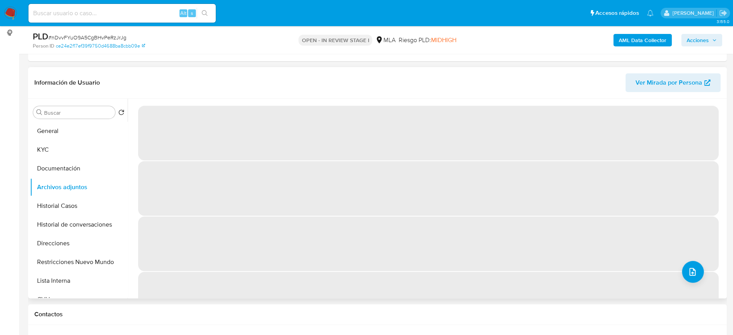
scroll to position [33, 0]
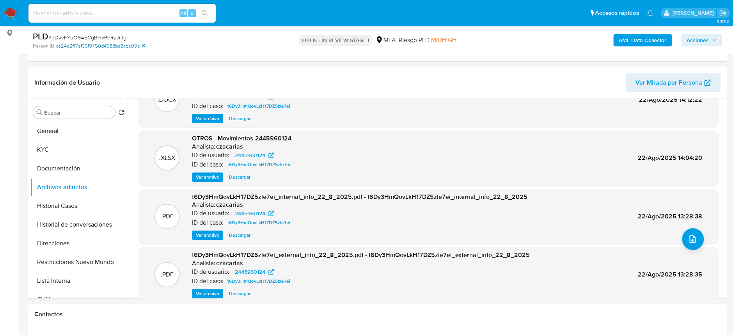
click at [107, 43] on link "ce24e2f17ef39f9750d4688ba8cbb09e" at bounding box center [100, 46] width 89 height 7
click at [91, 36] on span "# nDvvFYuO9A5CgBHvPeRzJrJg" at bounding box center [87, 38] width 78 height 8
copy span "nDvvFYuO9A5CgBHvPeRzJrJg"
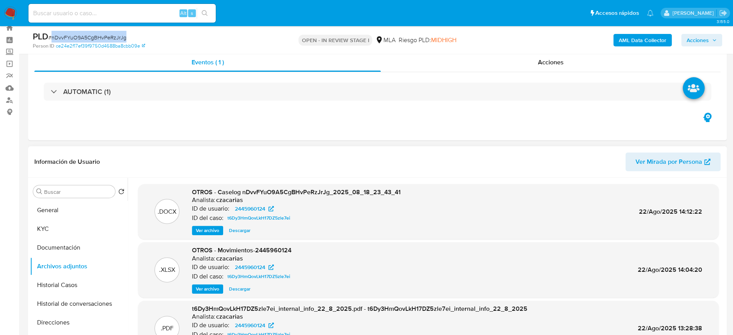
scroll to position [0, 0]
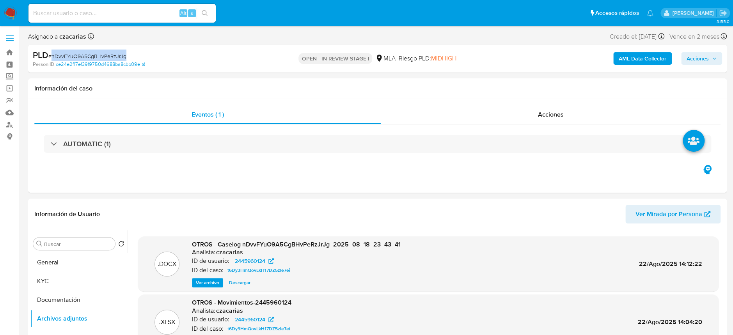
click at [704, 62] on span "Acciones" at bounding box center [698, 58] width 22 height 12
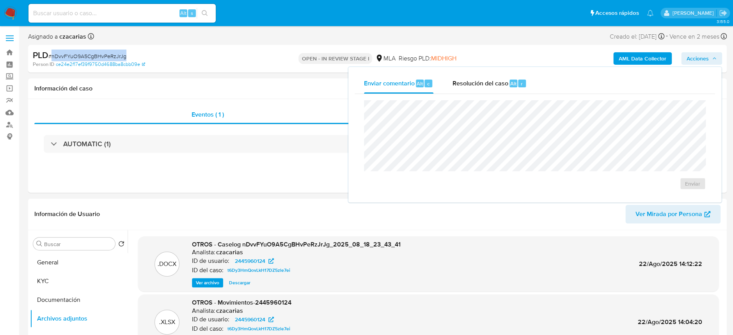
click at [529, 89] on button "Resolución del caso Alt r" at bounding box center [489, 83] width 93 height 20
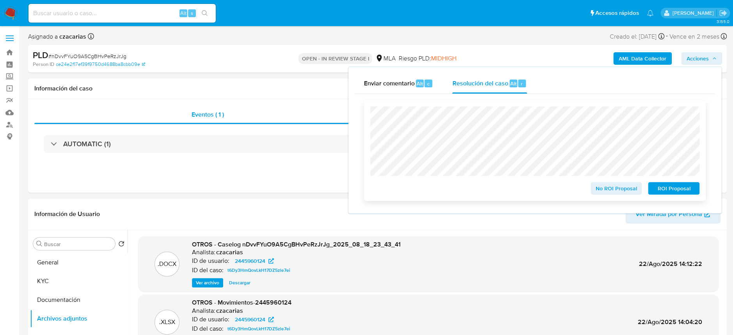
click at [670, 186] on span "ROI Proposal" at bounding box center [673, 188] width 41 height 11
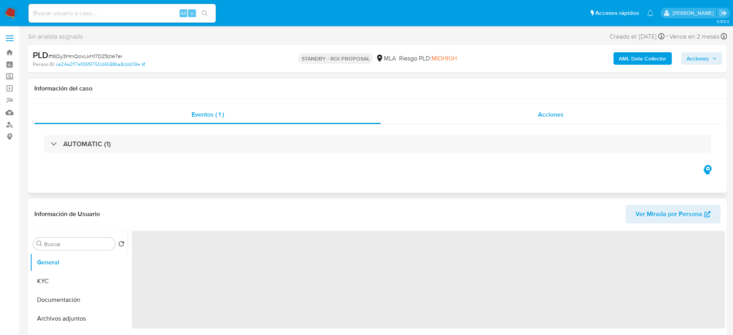
click at [544, 109] on div "Acciones" at bounding box center [551, 114] width 340 height 19
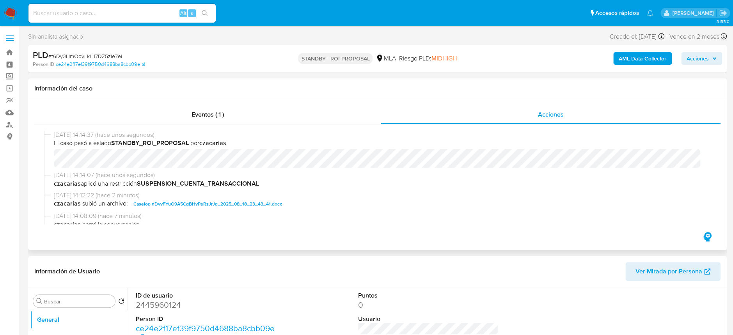
select select "10"
click at [48, 160] on div "[DATE] 14:14:37 (hace unos segundos) El caso pasó a estado STANDBY_ROI_PROPOSAL…" at bounding box center [377, 151] width 667 height 41
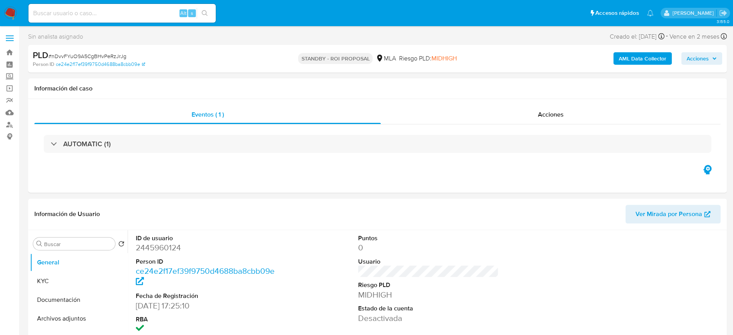
select select "10"
click at [146, 17] on input at bounding box center [121, 13] width 187 height 10
paste input "koLWlx7s2YWwFGKShvNqEvQE"
type input "koLWlx7s2YWwFGKShvNqEvQE"
click at [207, 13] on icon "search-icon" at bounding box center [205, 13] width 6 height 6
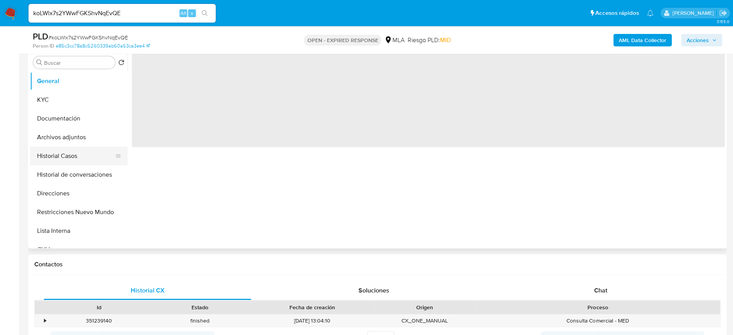
scroll to position [156, 0]
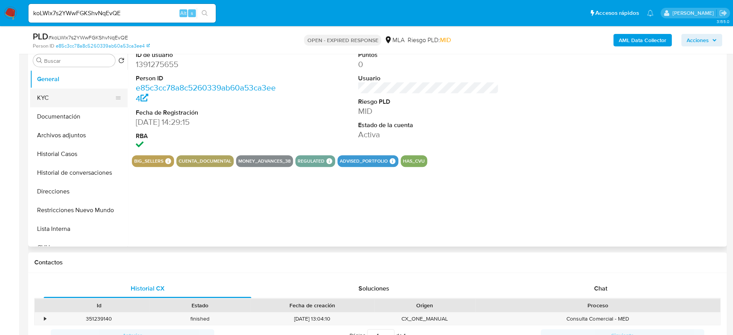
click at [59, 101] on button "KYC" at bounding box center [75, 98] width 91 height 19
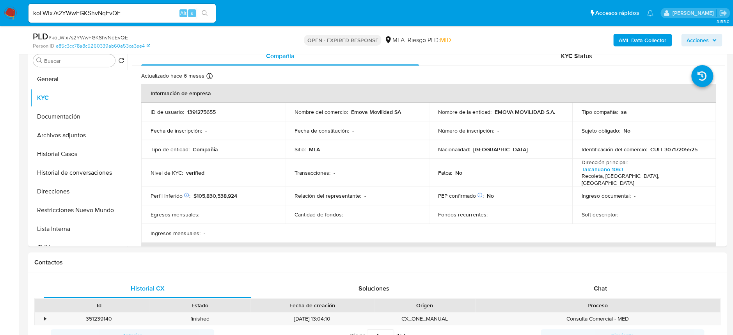
select select "10"
click at [144, 14] on input "koLWlx7s2YWwFGKShvNqEvQE" at bounding box center [121, 13] width 187 height 10
paste input "YTAfpm3lJHjw5hOZPq9TVQBw"
type input "YTAfpm3lJHjw5hOZPq9TVQBw"
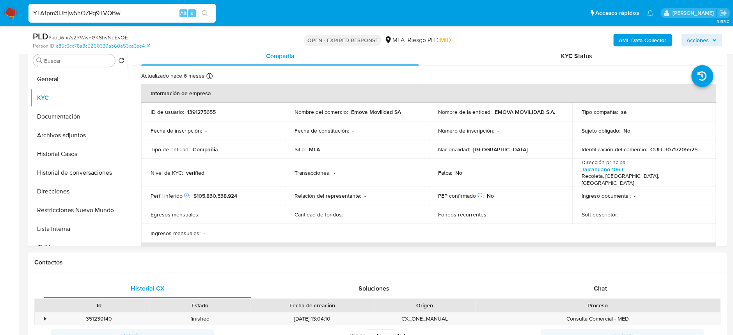
click at [202, 11] on icon "search-icon" at bounding box center [205, 13] width 6 height 6
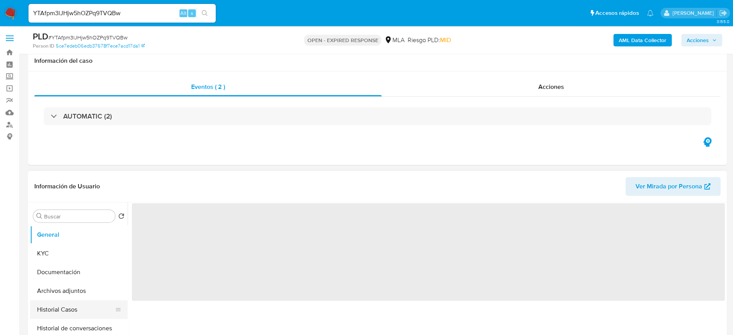
scroll to position [104, 0]
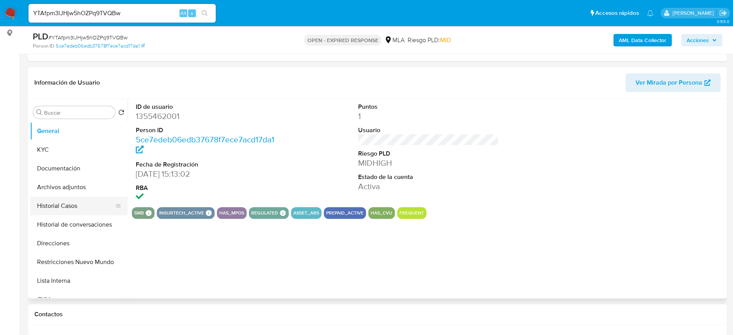
select select "10"
click at [49, 203] on button "Historial Casos" at bounding box center [75, 206] width 91 height 19
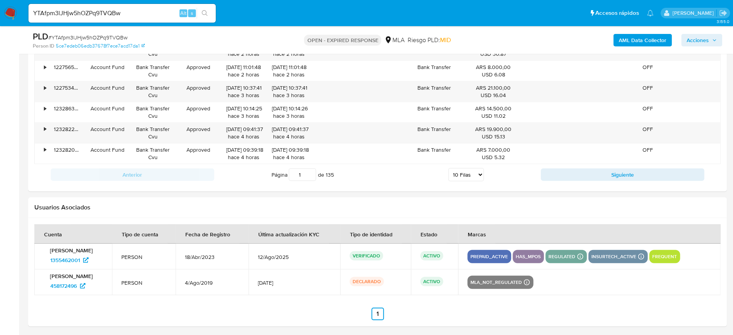
scroll to position [1024, 0]
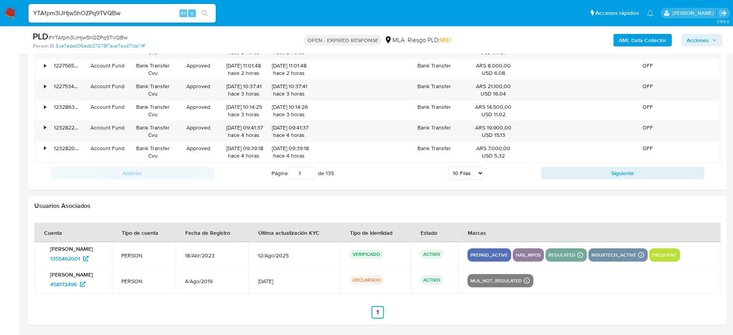
click at [127, 16] on input "YTAfpm3lJHjw5hOZPq9TVQBw" at bounding box center [121, 13] width 187 height 10
paste input "tgxuux2WGo2OYuI3ev3I0e8t"
type input "tgxuux2WGo2OYuI3ev3I0e8t"
click at [199, 7] on div "tgxuux2WGo2OYuI3ev3I0e8t Alt s" at bounding box center [121, 13] width 187 height 19
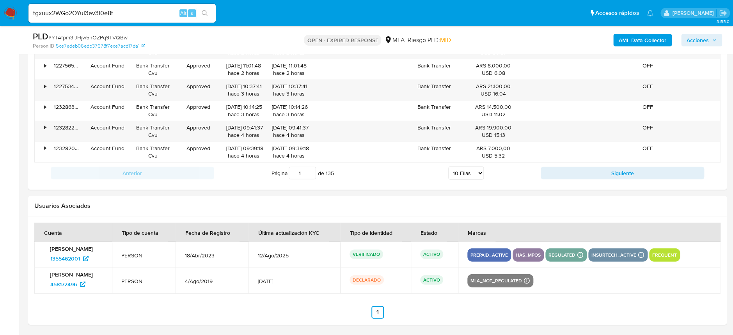
click at [202, 9] on button "search-icon" at bounding box center [205, 13] width 16 height 11
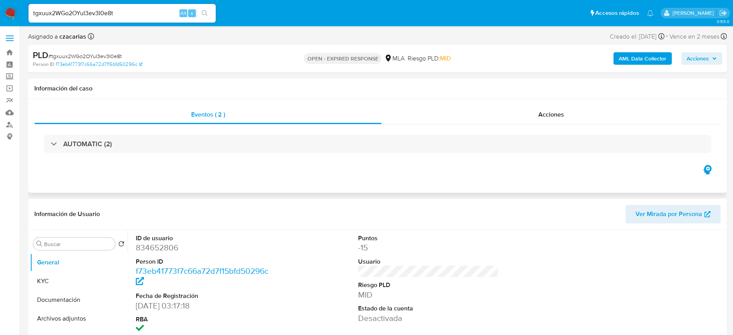
select select "10"
click at [144, 16] on input "tgxuux2WGo2OYuI3ev3I0e8t" at bounding box center [121, 13] width 187 height 10
paste input "ddPQGwXCJchQMwuZQnvDbb8v"
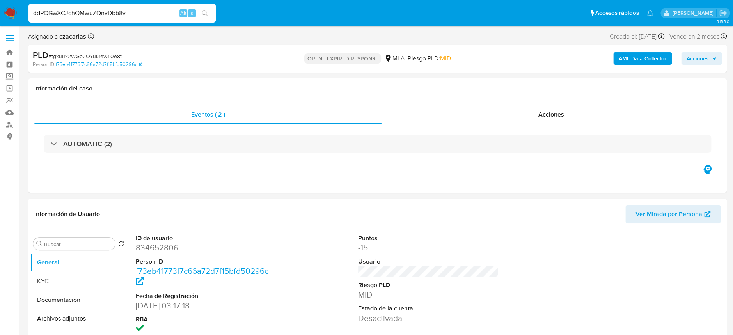
type input "ddPQGwXCJchQMwuZQnvDbb8v"
click at [206, 9] on button "search-icon" at bounding box center [205, 13] width 16 height 11
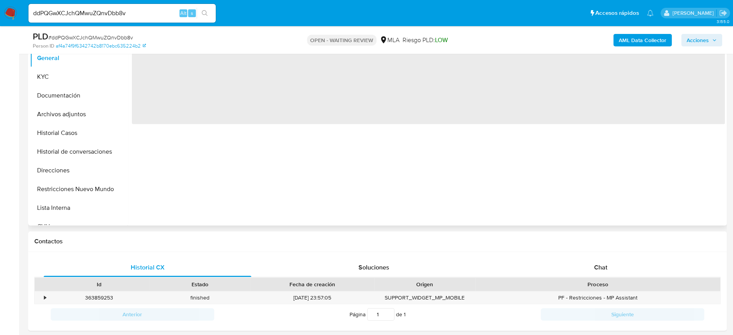
scroll to position [208, 0]
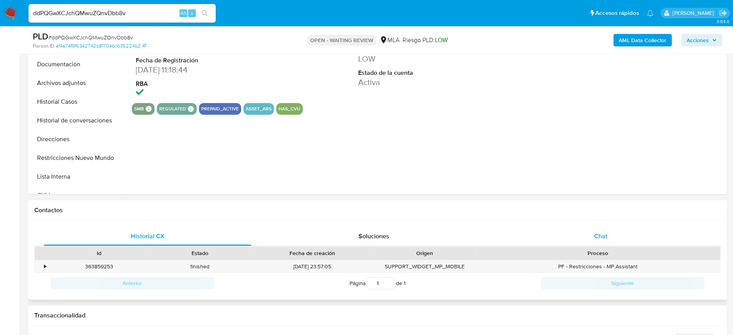
click at [592, 235] on div "Chat" at bounding box center [601, 236] width 208 height 19
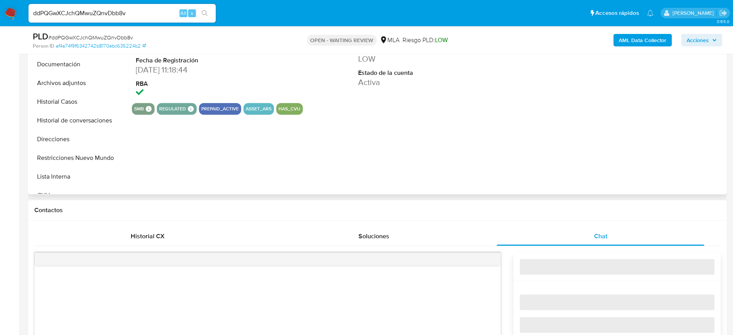
select select "10"
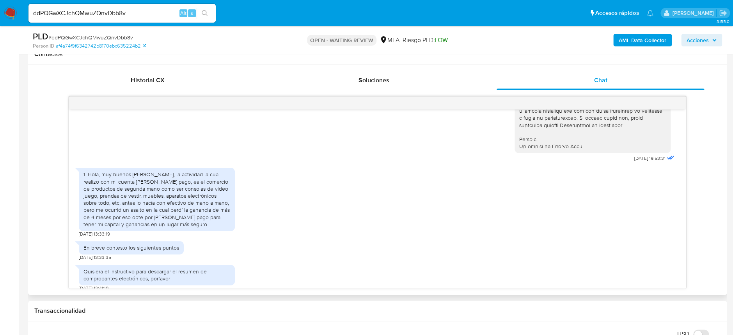
scroll to position [376, 0]
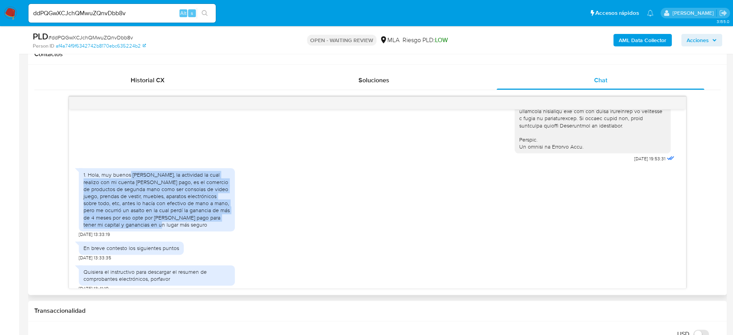
drag, startPoint x: 130, startPoint y: 191, endPoint x: 230, endPoint y: 239, distance: 111.5
click at [230, 231] on div "1. Hola, muy buenos días, la actividad la cual realizo con mi cuenta [PERSON_NA…" at bounding box center [157, 199] width 156 height 63
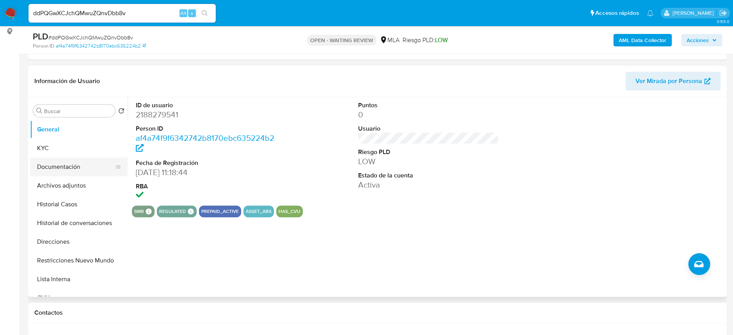
scroll to position [52, 0]
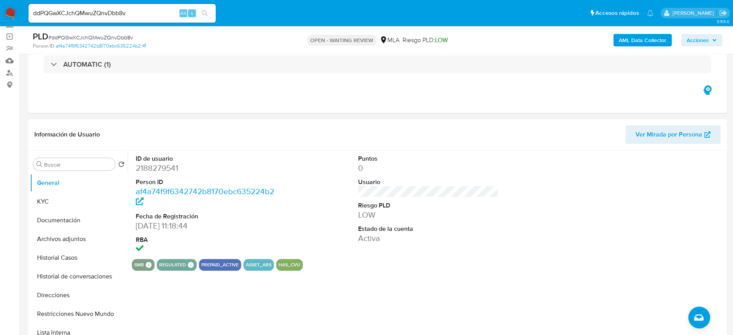
click at [151, 173] on dd "2188279541" at bounding box center [206, 168] width 140 height 11
copy dd "2188279541"
click at [154, 166] on dd "2188279541" at bounding box center [206, 168] width 140 height 11
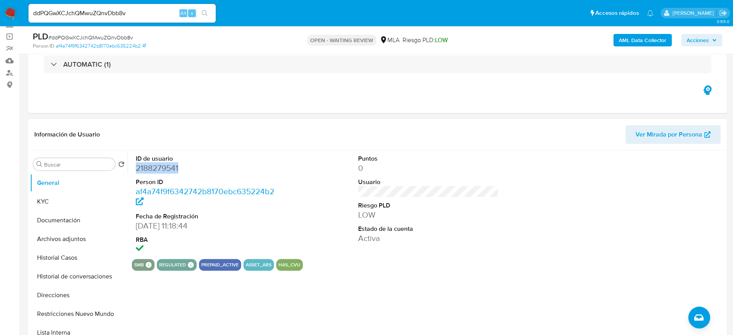
copy dd "2188279541"
click at [118, 37] on span "# ddPQGwXCJchQMwuZQnvDbb8v" at bounding box center [90, 38] width 85 height 8
click at [118, 36] on span "# ddPQGwXCJchQMwuZQnvDbb8v" at bounding box center [90, 38] width 85 height 8
copy span "ddPQGwXCJchQMwuZQnvDbb8v"
click at [57, 263] on button "Historial Casos" at bounding box center [75, 257] width 91 height 19
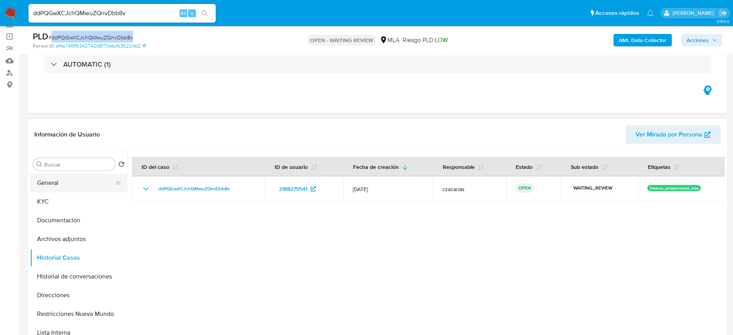
click at [66, 176] on button "General" at bounding box center [75, 183] width 91 height 19
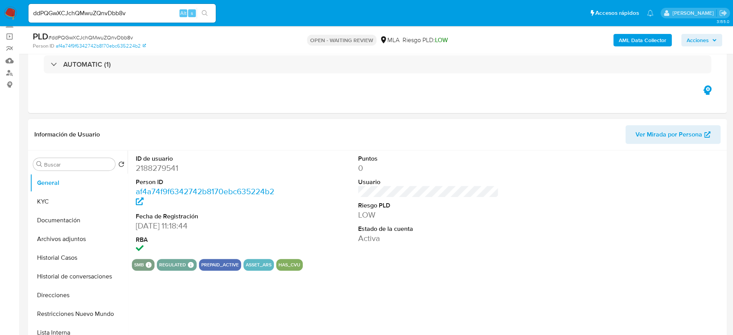
click at [151, 172] on dd "2188279541" at bounding box center [206, 168] width 140 height 11
copy dd "2188279541"
click at [50, 188] on button "General" at bounding box center [75, 183] width 91 height 19
click at [54, 195] on button "KYC" at bounding box center [75, 201] width 91 height 19
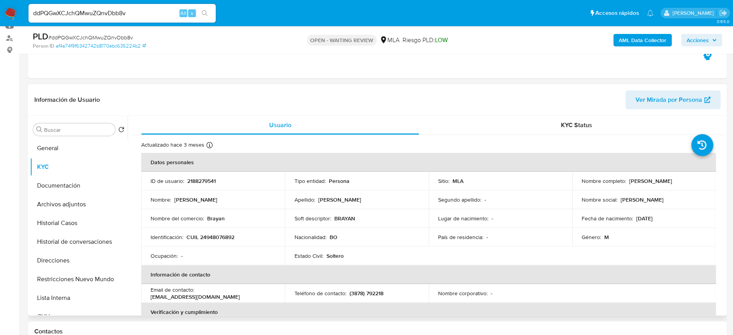
scroll to position [104, 0]
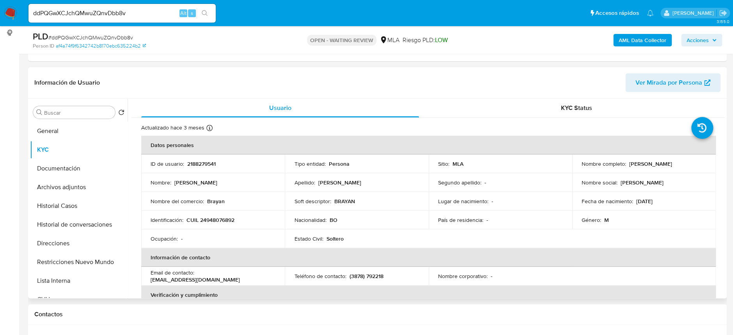
click at [220, 220] on p "CUIL 24948076892" at bounding box center [210, 220] width 48 height 7
copy p "24948076892"
click at [89, 39] on span "# ddPQGwXCJchQMwuZQnvDbb8v" at bounding box center [90, 38] width 85 height 8
click at [86, 40] on span "# ddPQGwXCJchQMwuZQnvDbb8v" at bounding box center [90, 38] width 85 height 8
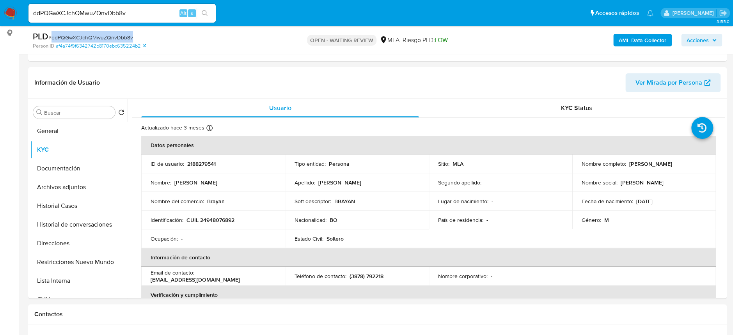
copy span "ddPQGwXCJchQMwuZQnvDbb8v"
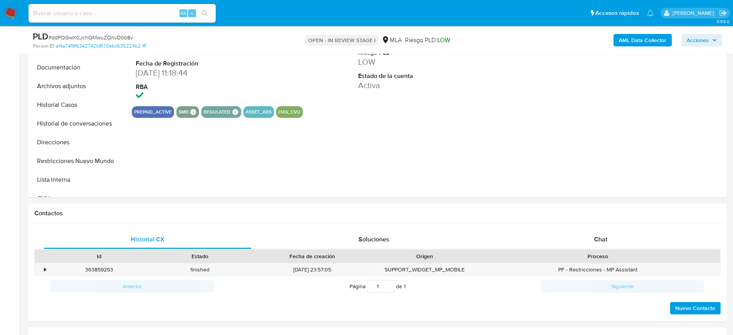
scroll to position [312, 0]
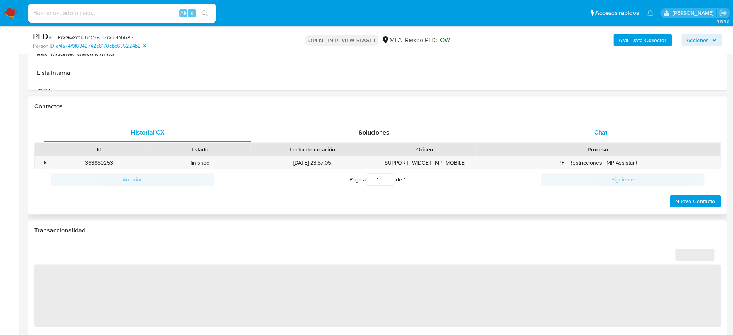
select select "10"
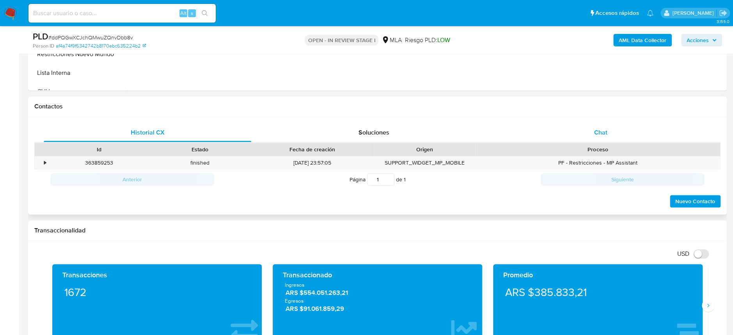
click at [575, 132] on div "Chat" at bounding box center [601, 132] width 208 height 19
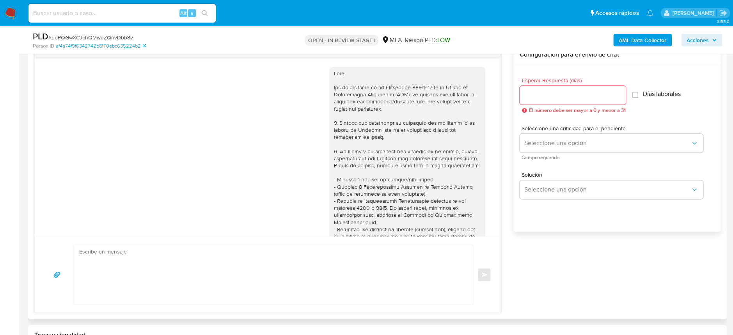
scroll to position [480, 0]
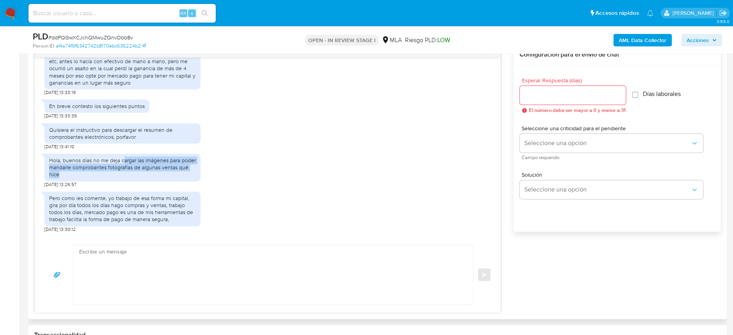
drag, startPoint x: 130, startPoint y: 162, endPoint x: 164, endPoint y: 175, distance: 35.9
click at [164, 175] on div "Hola, buenos días no me deja cargar las imágenes para poder mandarle comprobant…" at bounding box center [122, 167] width 147 height 21
drag, startPoint x: 164, startPoint y: 175, endPoint x: 50, endPoint y: 161, distance: 115.1
click at [50, 161] on div "Hola, buenos días no me deja cargar las imágenes para poder mandarle comprobant…" at bounding box center [122, 167] width 147 height 21
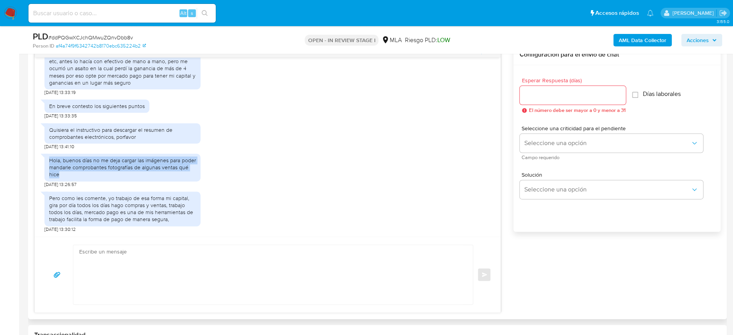
click at [95, 165] on div "Hola, buenos días no me deja cargar las imágenes para poder mandarle comprobant…" at bounding box center [122, 167] width 147 height 21
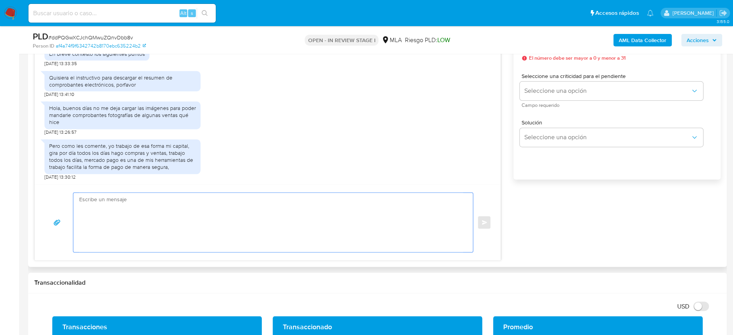
click at [250, 206] on textarea at bounding box center [271, 222] width 384 height 59
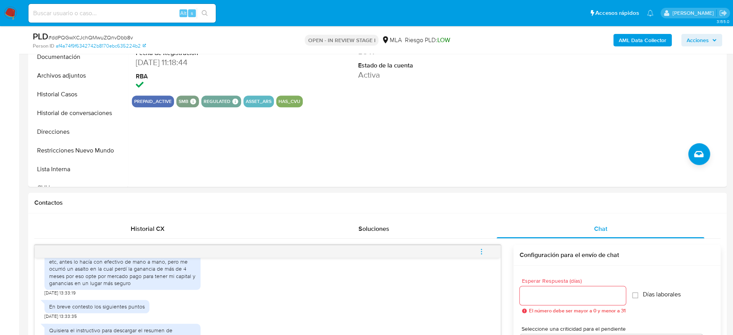
scroll to position [156, 0]
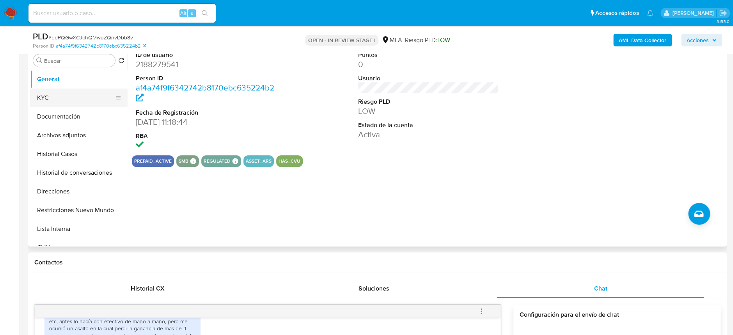
click at [53, 99] on button "KYC" at bounding box center [75, 98] width 91 height 19
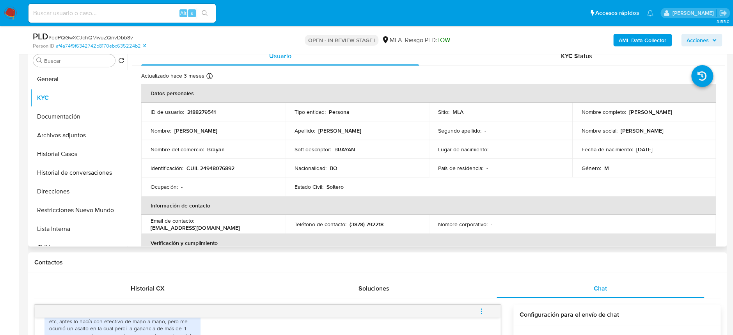
drag, startPoint x: 580, startPoint y: 115, endPoint x: 667, endPoint y: 113, distance: 87.0
click at [667, 113] on div "Nombre completo : [PERSON_NAME]" at bounding box center [644, 111] width 125 height 7
copy p "[PERSON_NAME]"
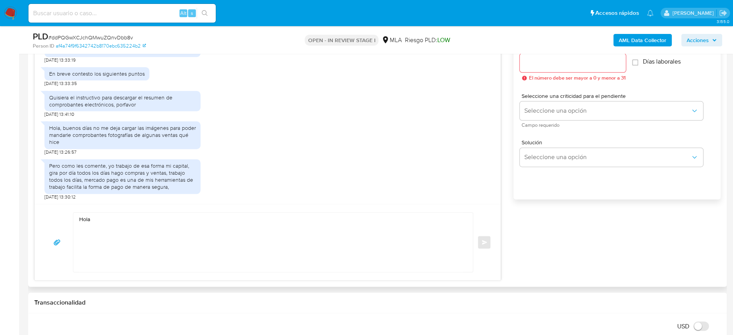
scroll to position [468, 0]
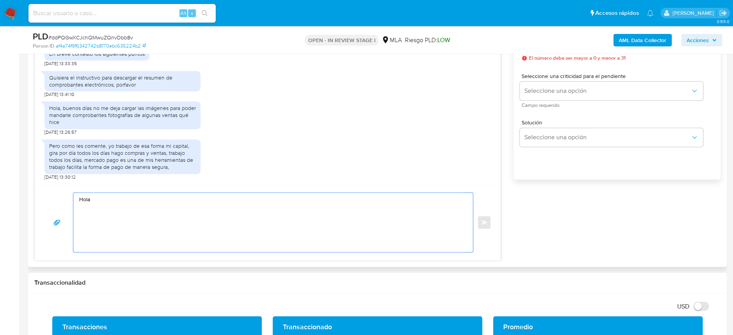
click at [148, 200] on textarea "Hola" at bounding box center [271, 222] width 384 height 59
paste textarea "[PERSON_NAME]"
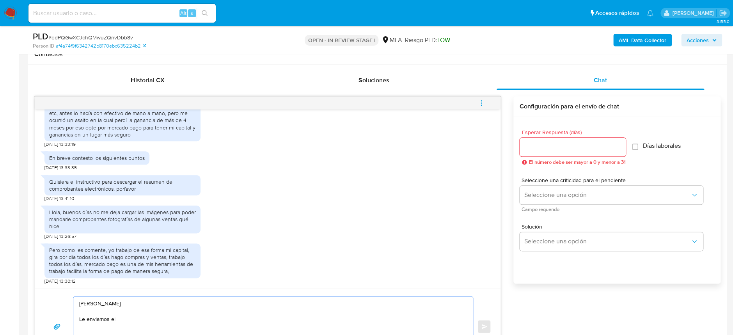
scroll to position [416, 0]
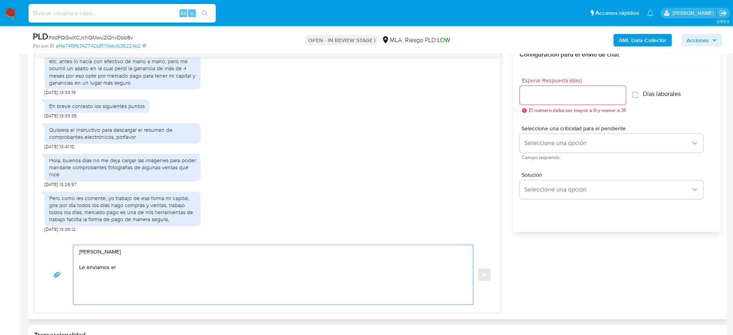
drag, startPoint x: 144, startPoint y: 270, endPoint x: 71, endPoint y: 272, distance: 73.0
click at [71, 272] on div "[PERSON_NAME] Le enviamos el Enviar" at bounding box center [267, 275] width 447 height 60
paste textarea "Hola XXX, Muchas gracias por tu respuesta. Analizamos tu caso y verificamos que…"
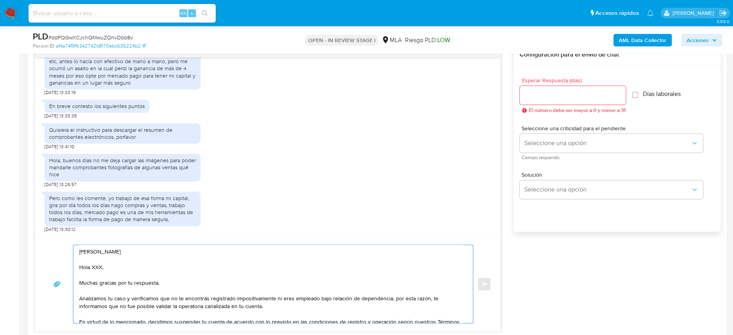
drag, startPoint x: 77, startPoint y: 270, endPoint x: 72, endPoint y: 269, distance: 5.1
click at [74, 270] on div "[PERSON_NAME] Hola XXX, Muchas gracias por tu respuesta. Analizamos tu caso y v…" at bounding box center [271, 284] width 396 height 78
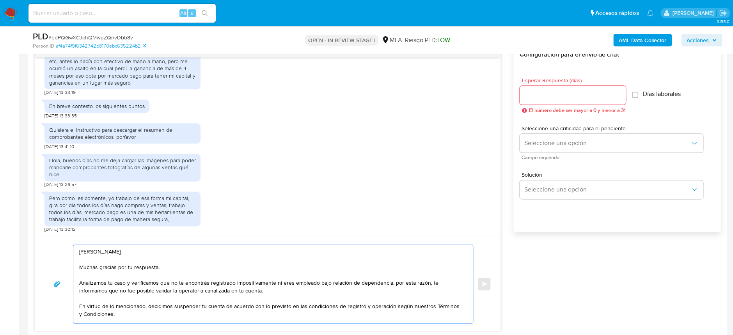
drag, startPoint x: 125, startPoint y: 281, endPoint x: 281, endPoint y: 287, distance: 155.7
click at [281, 287] on textarea "[PERSON_NAME] Muchas gracias por tu respuesta. Analizamos tu caso y verificamos…" at bounding box center [271, 284] width 384 height 78
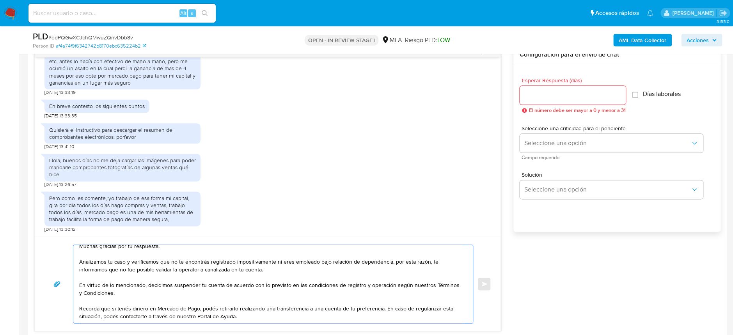
type textarea "[PERSON_NAME] Muchas gracias por tu respuesta. Analizamos tu caso y verificamos…"
click at [584, 96] on input "Esperar Respuesta (días)" at bounding box center [573, 95] width 106 height 10
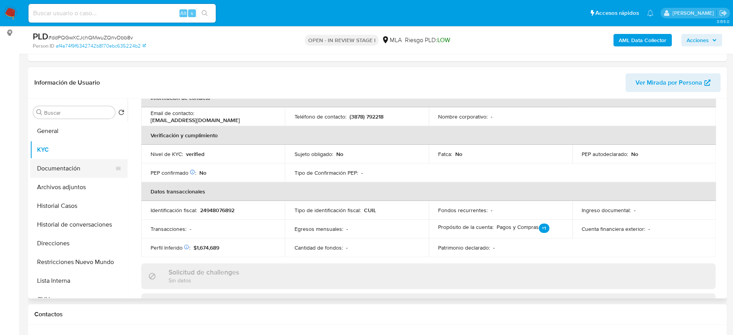
scroll to position [143, 0]
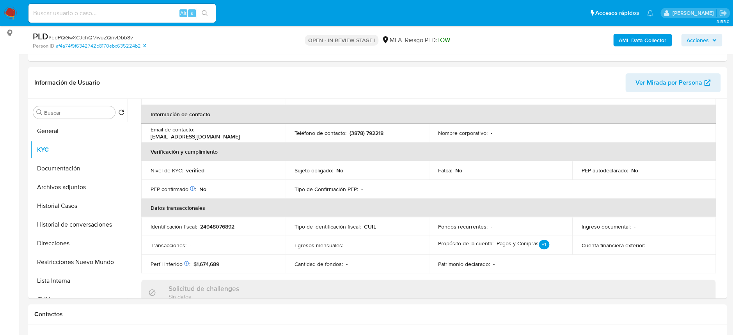
type input "0"
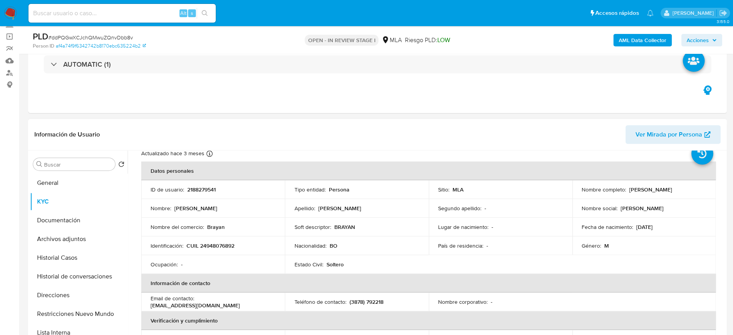
scroll to position [0, 0]
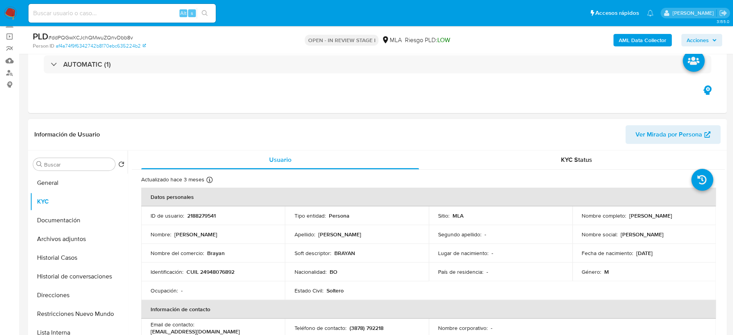
click at [220, 268] on p "CUIL 24948076892" at bounding box center [210, 271] width 48 height 7
click at [222, 273] on p "CUIL 24948076892" at bounding box center [210, 271] width 48 height 7
copy p "24948076892"
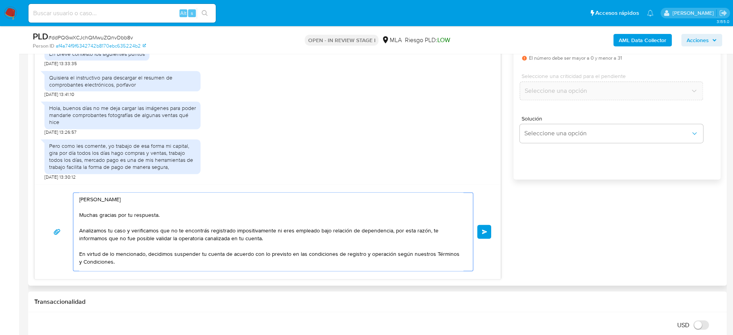
drag, startPoint x: 274, startPoint y: 202, endPoint x: 390, endPoint y: 231, distance: 119.6
click at [390, 231] on textarea "[PERSON_NAME] Muchas gracias por tu respuesta. Analizamos tu caso y verificamos…" at bounding box center [271, 232] width 384 height 78
click at [392, 238] on textarea "[PERSON_NAME] Muchas gracias por tu respuesta. Analizamos tu caso y verificamos…" at bounding box center [271, 232] width 384 height 78
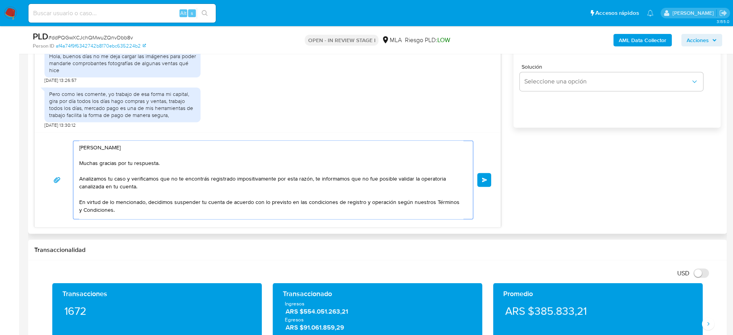
scroll to position [27, 0]
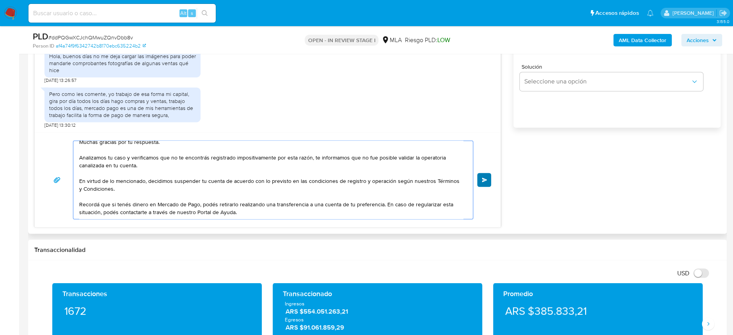
type textarea "[PERSON_NAME] Muchas gracias por tu respuesta. Analizamos tu caso y verificamos…"
click at [482, 178] on span "Enviar" at bounding box center [484, 179] width 5 height 5
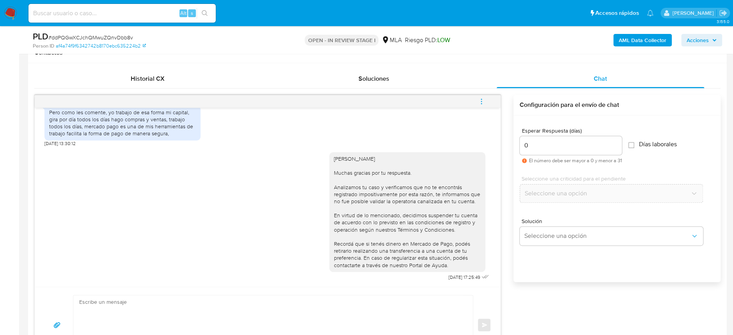
scroll to position [364, 0]
click at [483, 105] on icon "menu-action" at bounding box center [481, 102] width 7 height 7
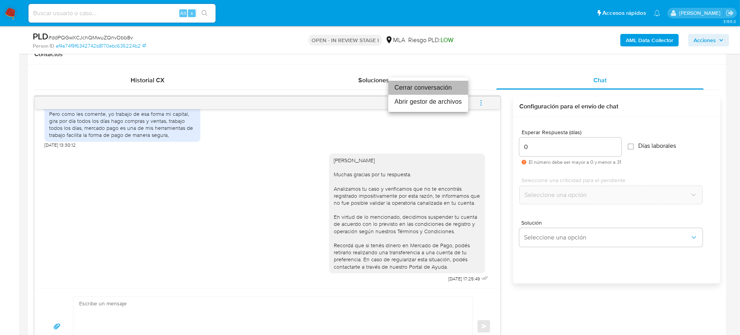
click at [428, 90] on li "Cerrar conversación" at bounding box center [429, 88] width 80 height 14
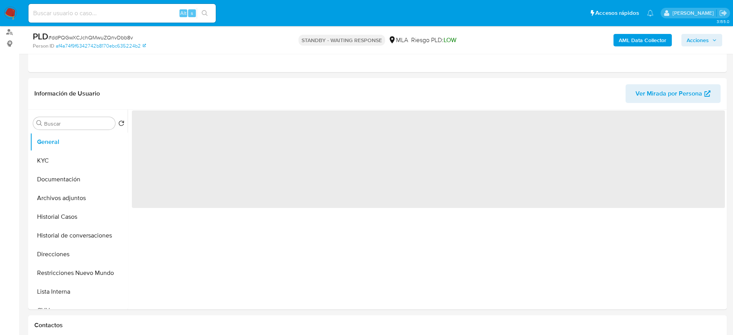
scroll to position [104, 0]
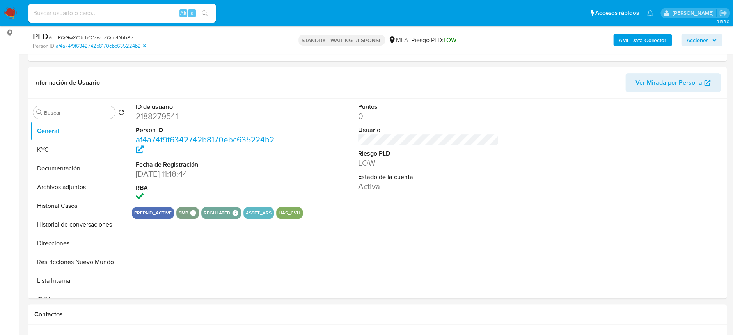
select select "10"
click at [90, 15] on input at bounding box center [121, 13] width 187 height 10
paste input "GIHcH8Oyzm8nVV3zWzxRBuh5"
type input "GIHcH8Oyzm8nVV3zWzxRBuh5"
click at [202, 12] on icon "search-icon" at bounding box center [205, 13] width 6 height 6
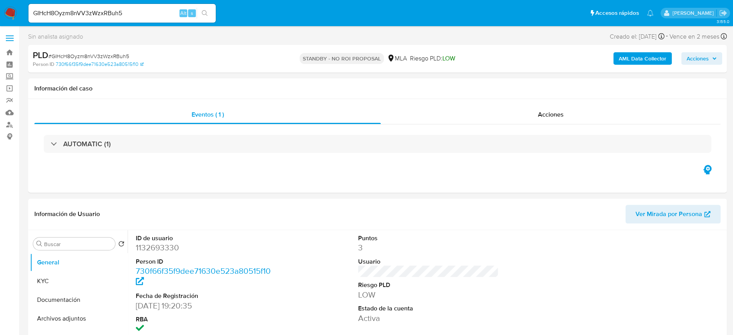
select select "10"
click at [542, 116] on span "Acciones" at bounding box center [551, 114] width 26 height 9
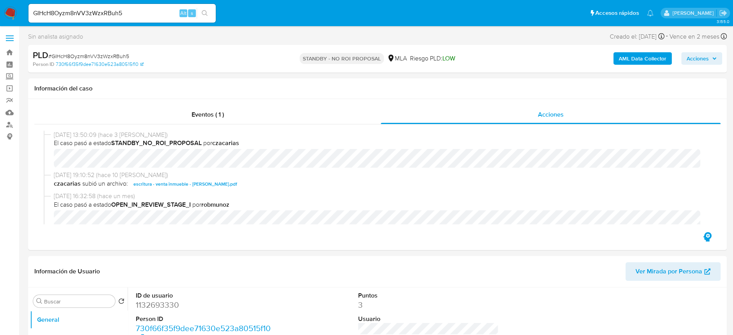
scroll to position [52, 0]
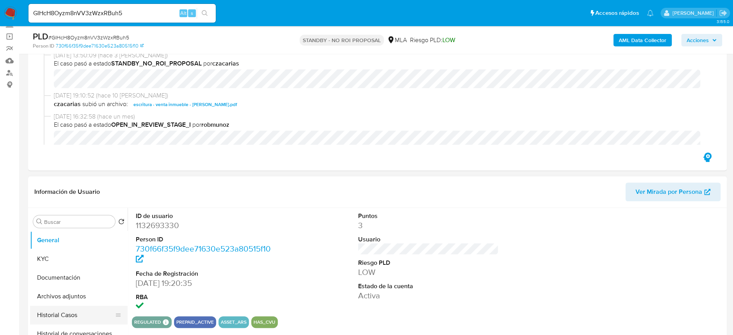
click at [47, 308] on button "Historial Casos" at bounding box center [75, 315] width 91 height 19
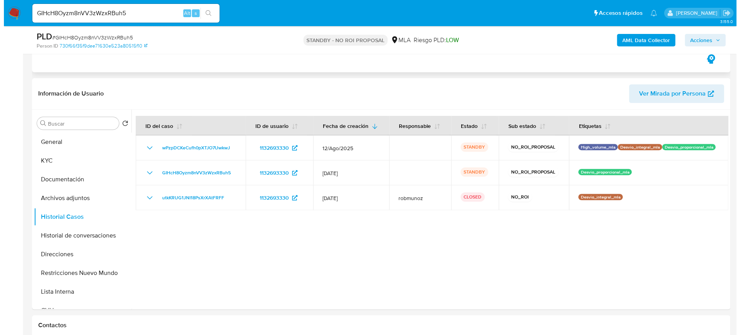
scroll to position [156, 0]
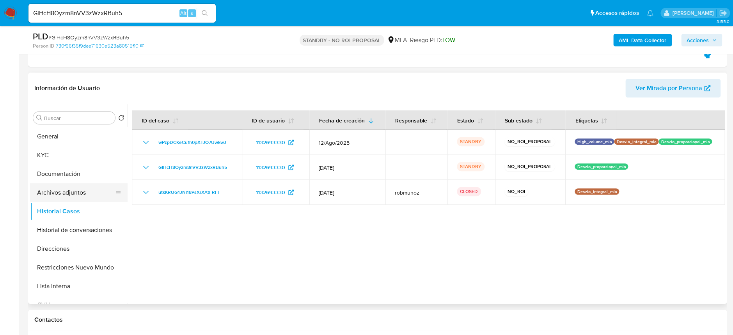
click at [75, 195] on button "Archivos adjuntos" at bounding box center [75, 192] width 91 height 19
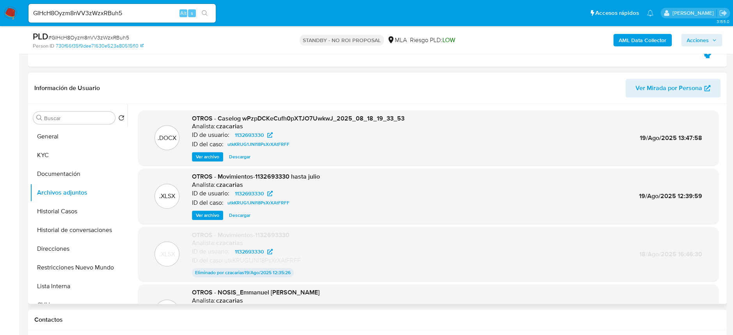
click at [204, 151] on div "OTROS - Caselog wPzpDCKeCufh0pXTJO7UwkwJ_2025_08_18_19_33_53 Analista: czacaria…" at bounding box center [298, 138] width 213 height 48
click at [208, 153] on span "Ver archivo" at bounding box center [207, 157] width 23 height 8
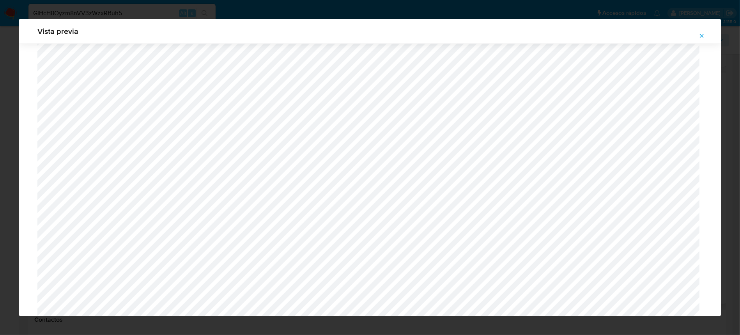
scroll to position [205, 0]
click at [703, 37] on icon "Attachment preview" at bounding box center [702, 36] width 6 height 6
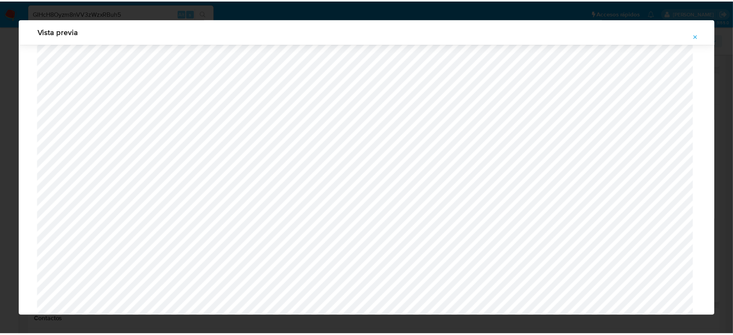
scroll to position [0, 0]
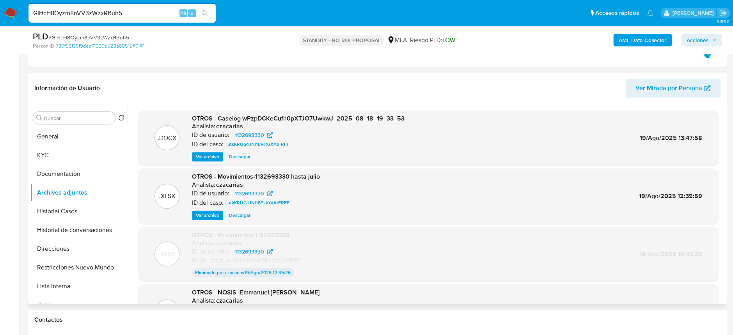
click at [105, 9] on input "GIHcH8Oyzm8nVV3zWzxRBuh5" at bounding box center [121, 13] width 187 height 10
click at [105, 8] on input "GIHcH8Oyzm8nVV3zWzxRBuh5" at bounding box center [121, 13] width 187 height 10
click at [109, 10] on input "GIHcH8Oyzm8nVV3zWzxRBuh5" at bounding box center [121, 13] width 187 height 10
click at [110, 10] on input "GIHcH8Oyzm8nVV3zWzxRBuh5" at bounding box center [121, 13] width 187 height 10
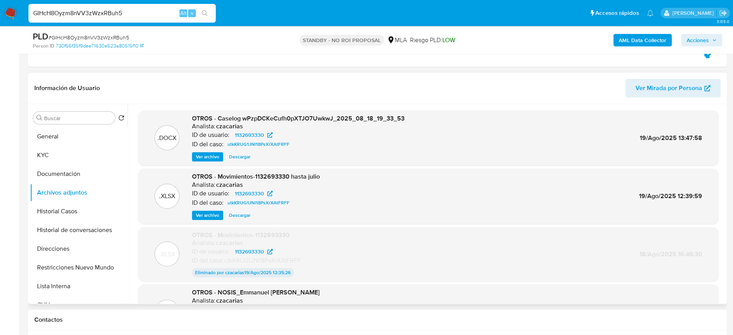
paste input "pVjcQqjx3njAHCxzgOWIhO0k"
click at [129, 14] on input "GIHcH8Oyzm8nVV3zWzxpVjcQqjx3njAHCxzgOWIhO0kuh5" at bounding box center [121, 13] width 187 height 10
click at [128, 14] on input "GIHcH8Oyzm8nVV3zWzxpVjcQqjx3njAHCxzgOWIhO0kuh5" at bounding box center [121, 13] width 187 height 10
paste input "pVjcQqjx3njAHCxzgOWIhO0k"
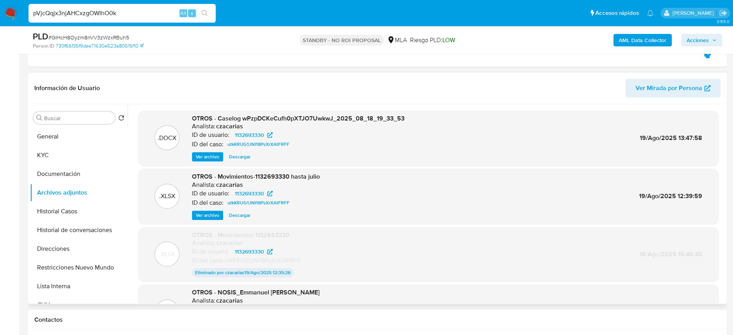
type input "pVjcQqjx3njAHCxzgOWIhO0k"
click at [210, 13] on button "search-icon" at bounding box center [205, 13] width 16 height 11
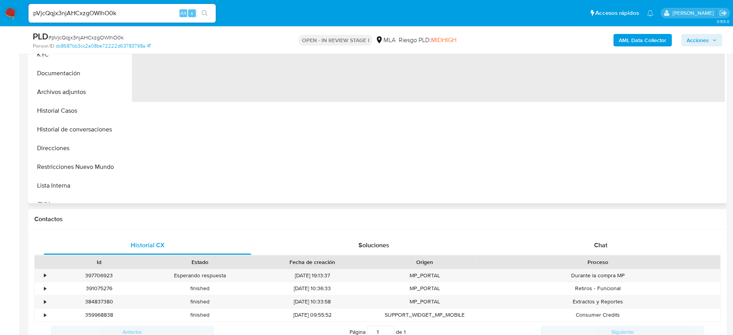
scroll to position [260, 0]
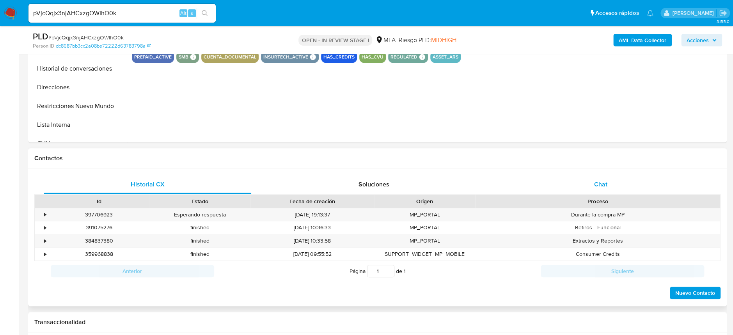
click at [597, 187] on span "Chat" at bounding box center [600, 184] width 13 height 9
select select "10"
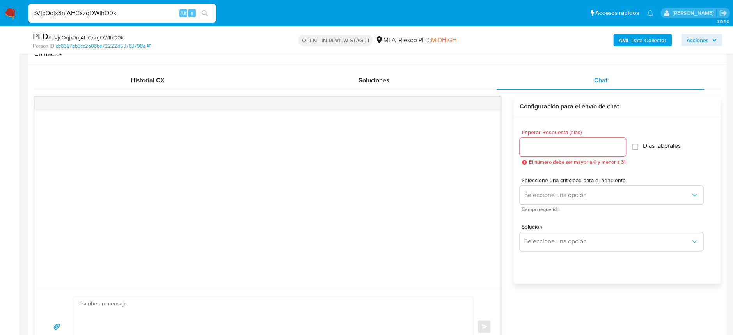
scroll to position [156, 0]
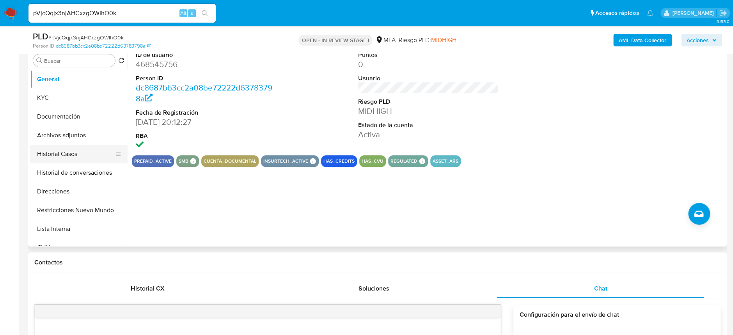
click at [56, 151] on button "Historial Casos" at bounding box center [75, 154] width 91 height 19
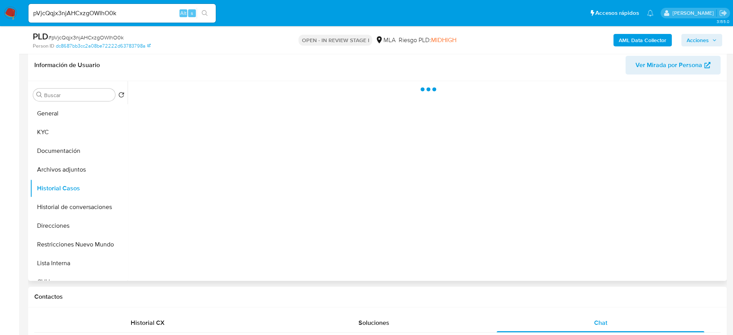
scroll to position [104, 0]
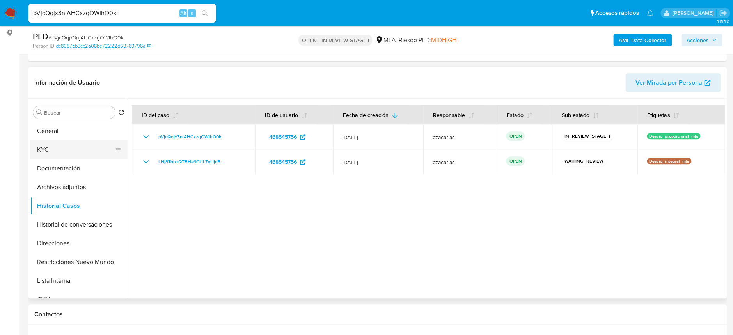
click at [59, 144] on button "KYC" at bounding box center [75, 149] width 91 height 19
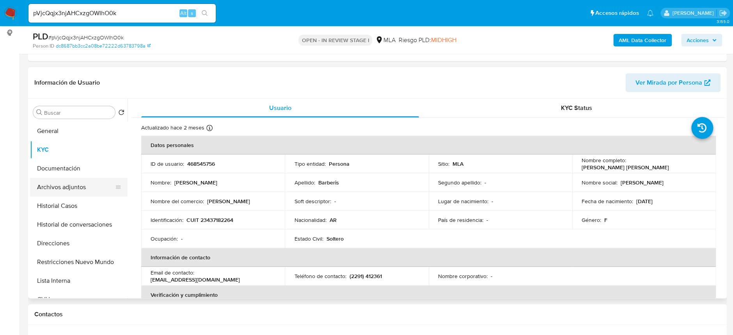
click at [73, 188] on button "Archivos adjuntos" at bounding box center [75, 187] width 91 height 19
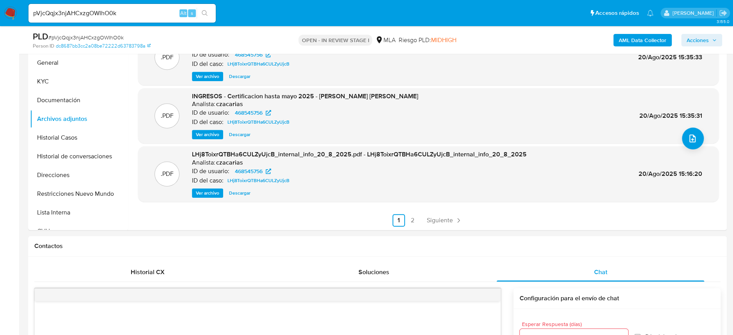
scroll to position [156, 0]
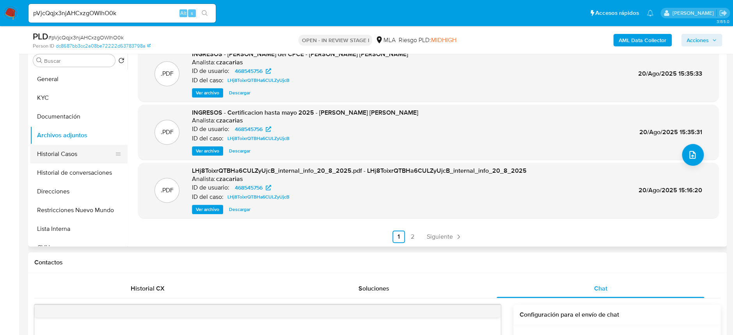
click at [69, 145] on button "Historial Casos" at bounding box center [75, 154] width 91 height 19
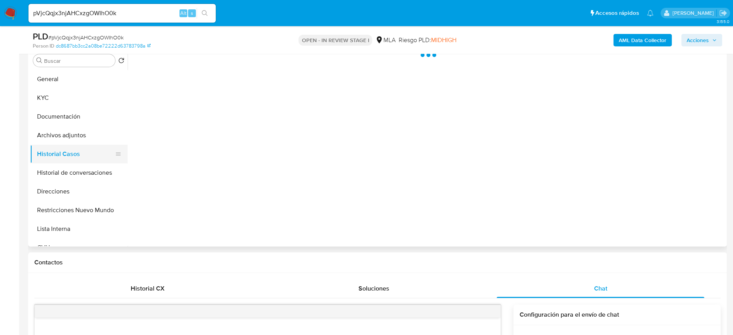
scroll to position [0, 0]
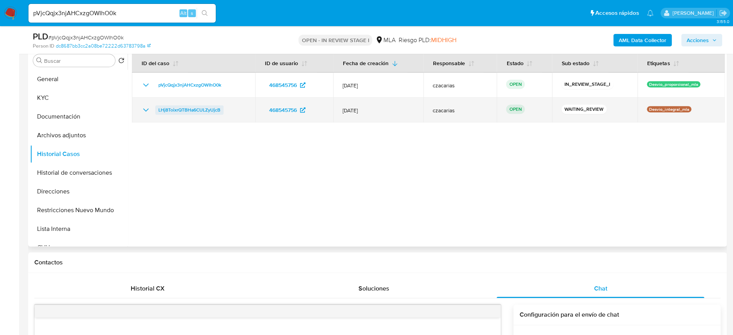
click at [177, 110] on span "LHj8ToixrQTBHa6CULZyUjcB" at bounding box center [189, 109] width 62 height 9
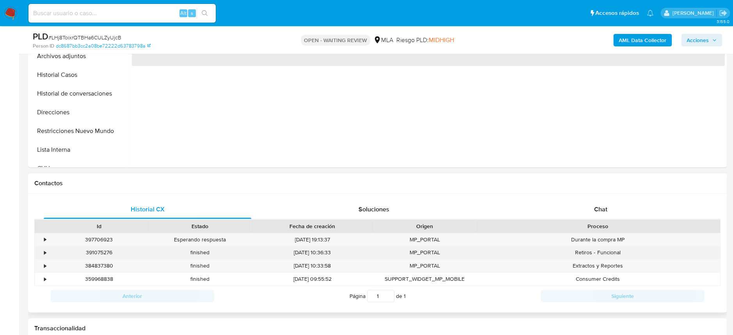
scroll to position [312, 0]
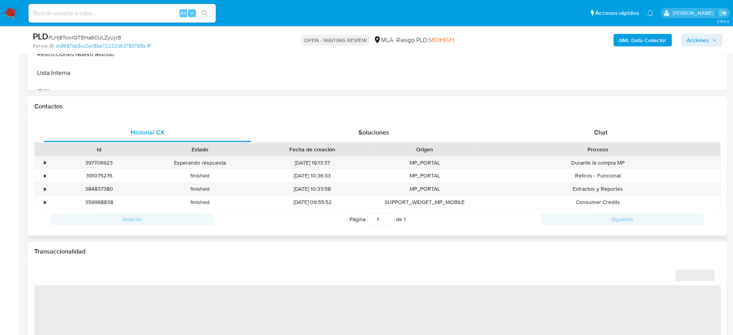
click at [595, 146] on div "Proceso" at bounding box center [598, 150] width 234 height 8
click at [602, 132] on span "Chat" at bounding box center [600, 132] width 13 height 9
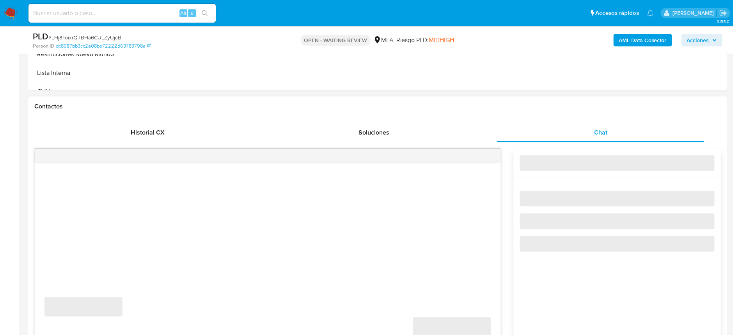
select select "10"
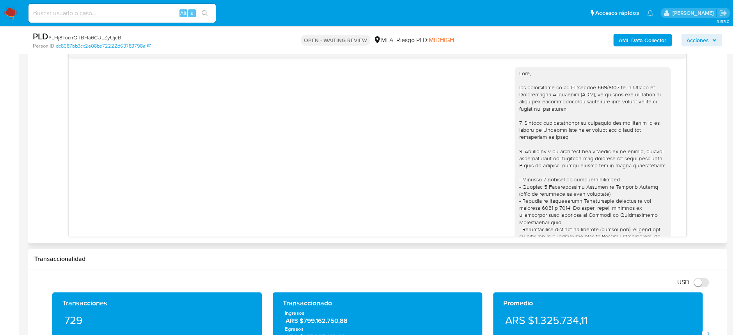
scroll to position [1203, 0]
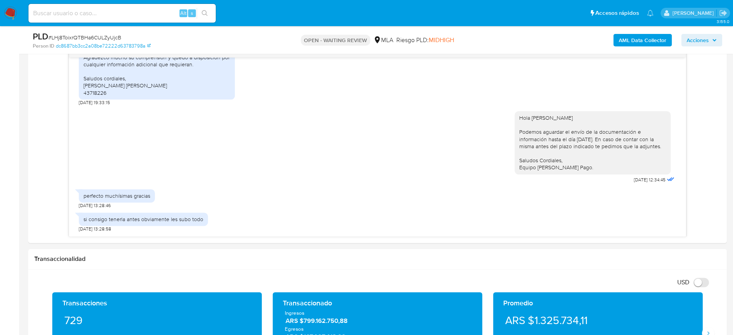
click at [117, 16] on input at bounding box center [121, 13] width 187 height 10
paste input "RW66fT04VFPuU7SQQiSFRCc8"
type input "RW66fT04VFPuU7SQQiSFRCc8"
click at [206, 11] on icon "search-icon" at bounding box center [205, 13] width 6 height 6
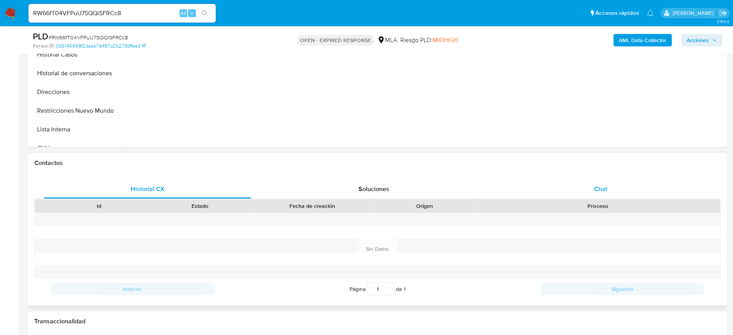
scroll to position [260, 0]
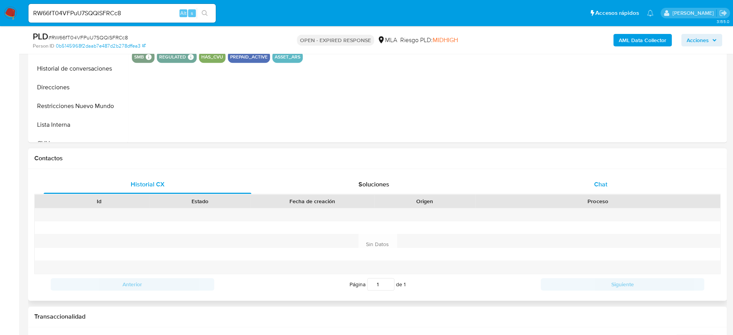
click at [625, 175] on div "Chat" at bounding box center [601, 184] width 208 height 19
select select "10"
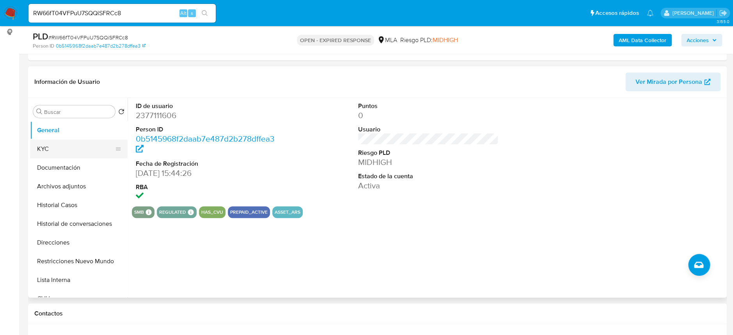
scroll to position [104, 0]
click at [50, 147] on button "KYC" at bounding box center [75, 149] width 91 height 19
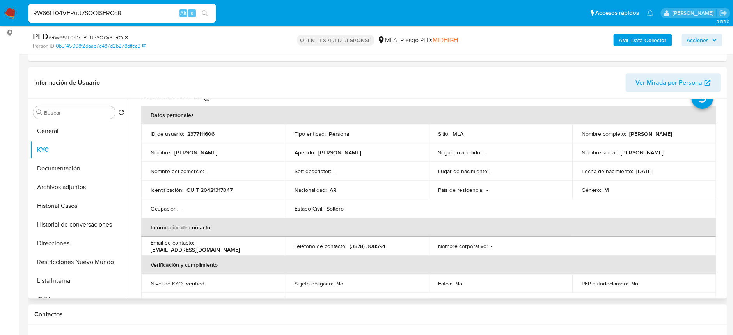
scroll to position [52, 0]
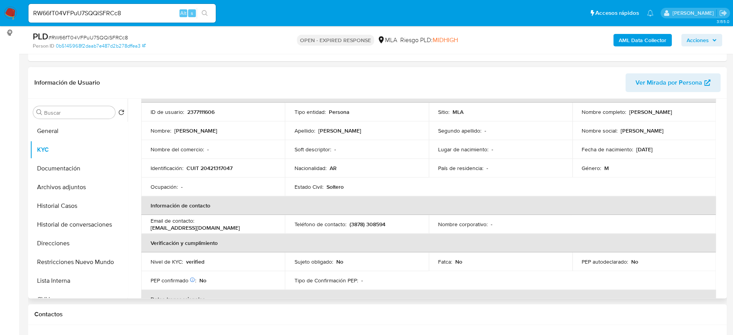
click at [217, 169] on p "CUIT 20421317047" at bounding box center [209, 168] width 46 height 7
copy p "20421317047"
